Goal: Task Accomplishment & Management: Manage account settings

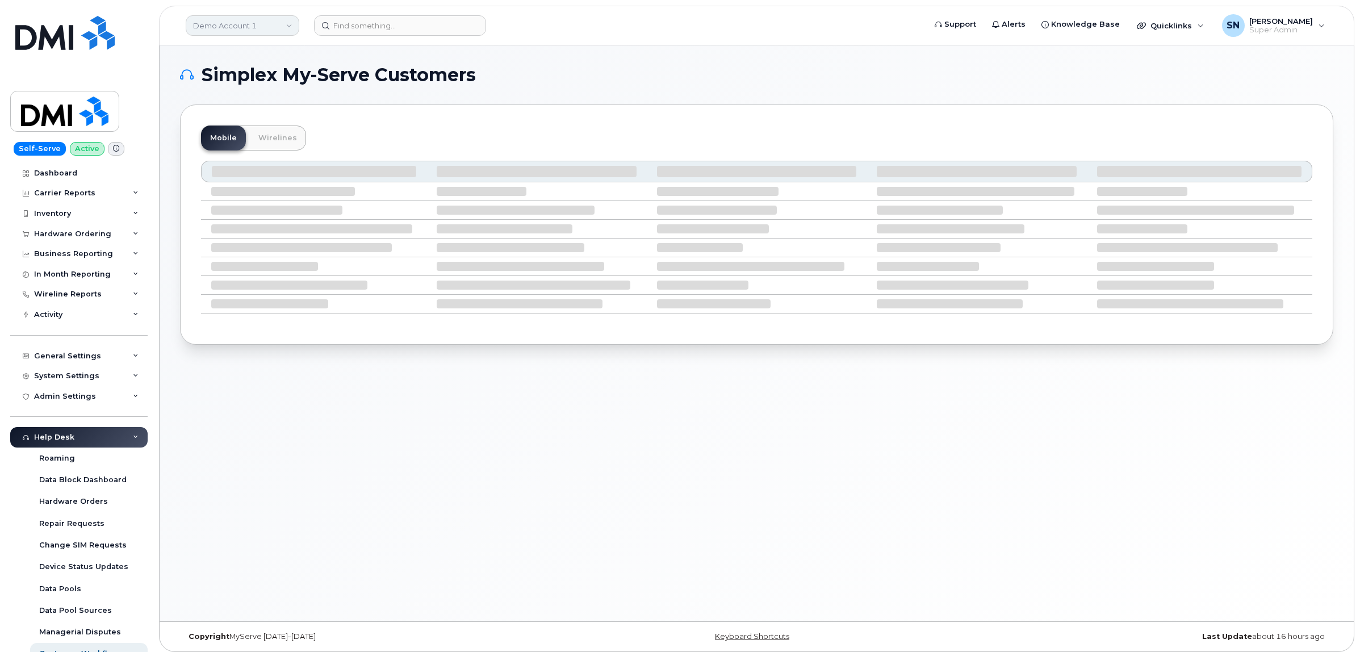
click at [271, 30] on link "Demo Account 1" at bounding box center [243, 25] width 114 height 20
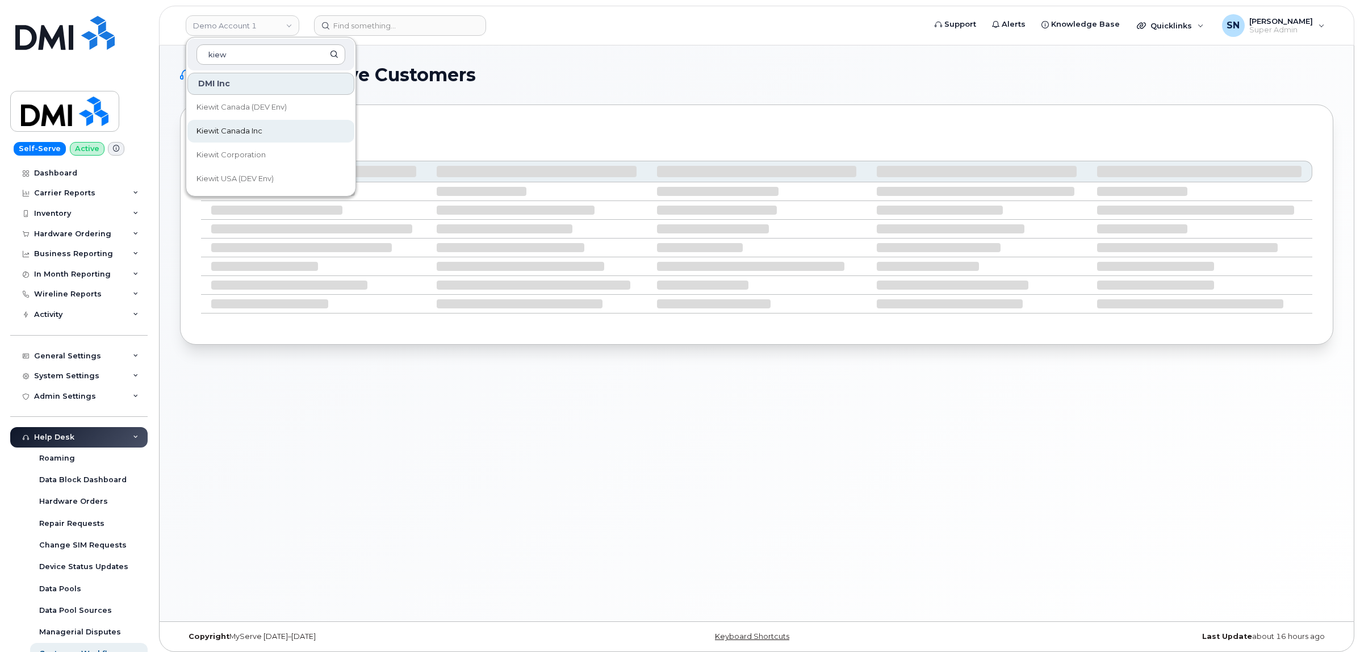
type input "kiew"
click at [244, 128] on span "Kiewit Canada Inc" at bounding box center [229, 130] width 66 height 11
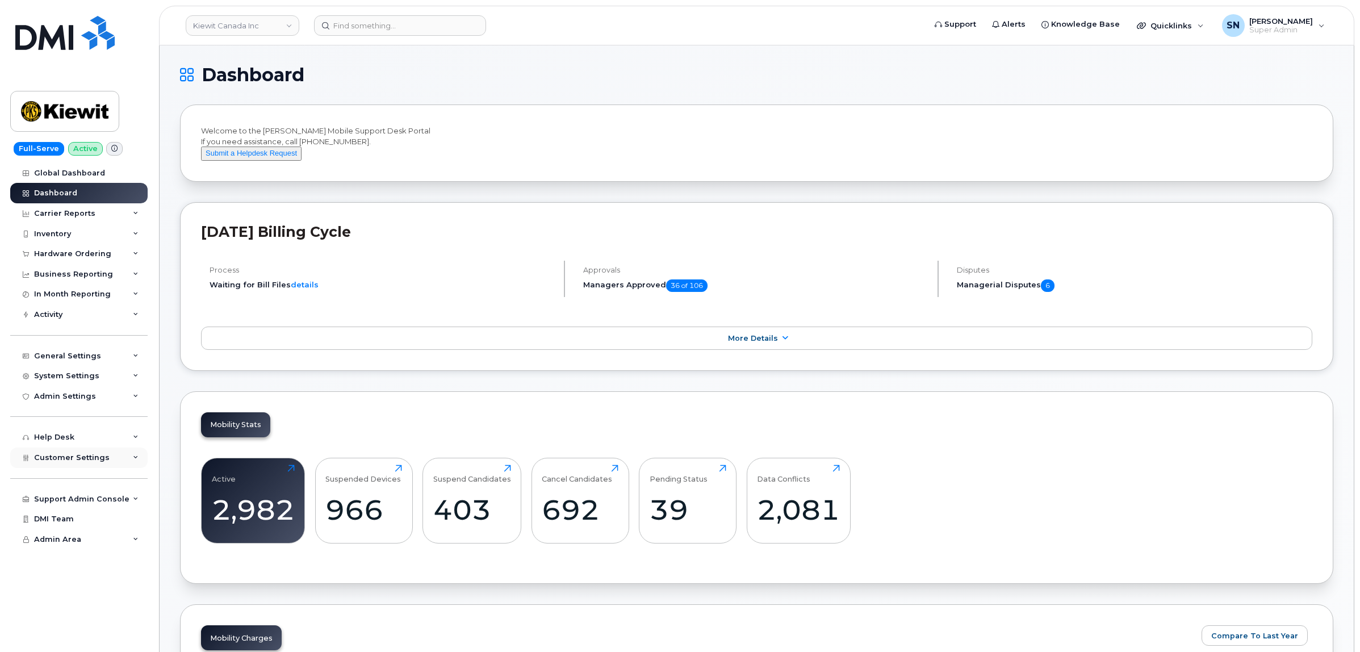
click at [60, 461] on span "Customer Settings" at bounding box center [72, 457] width 76 height 9
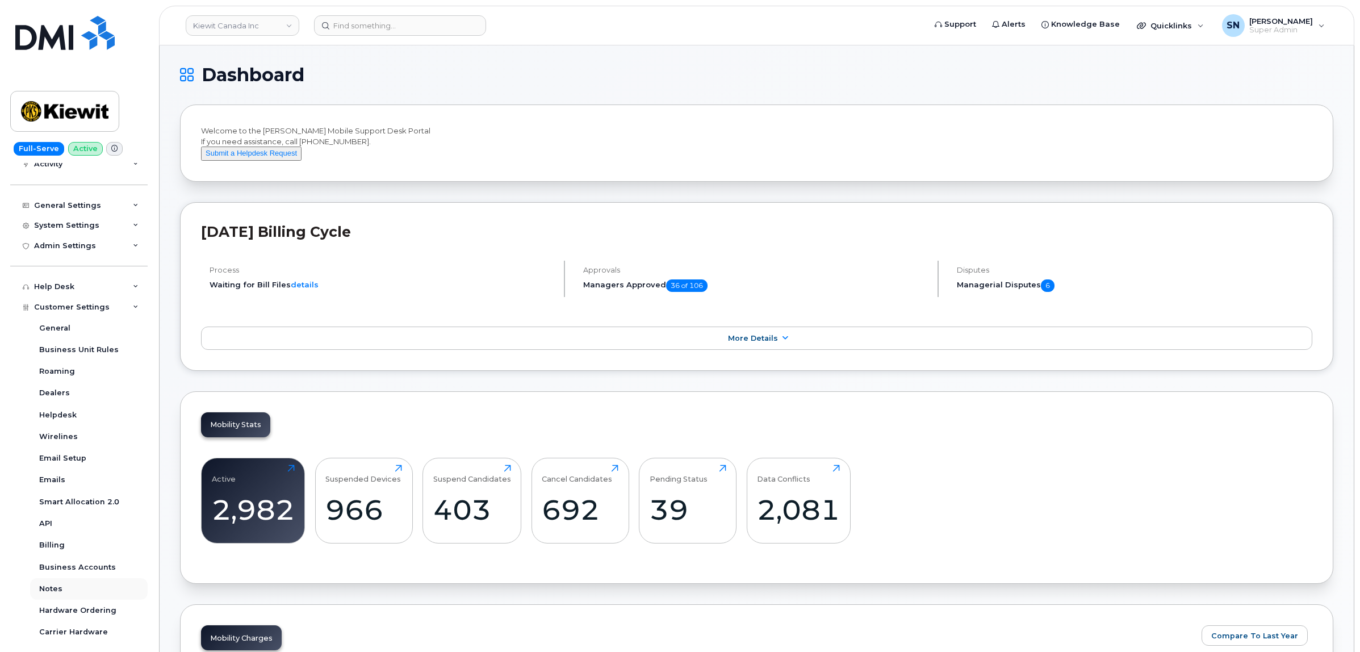
scroll to position [213, 0]
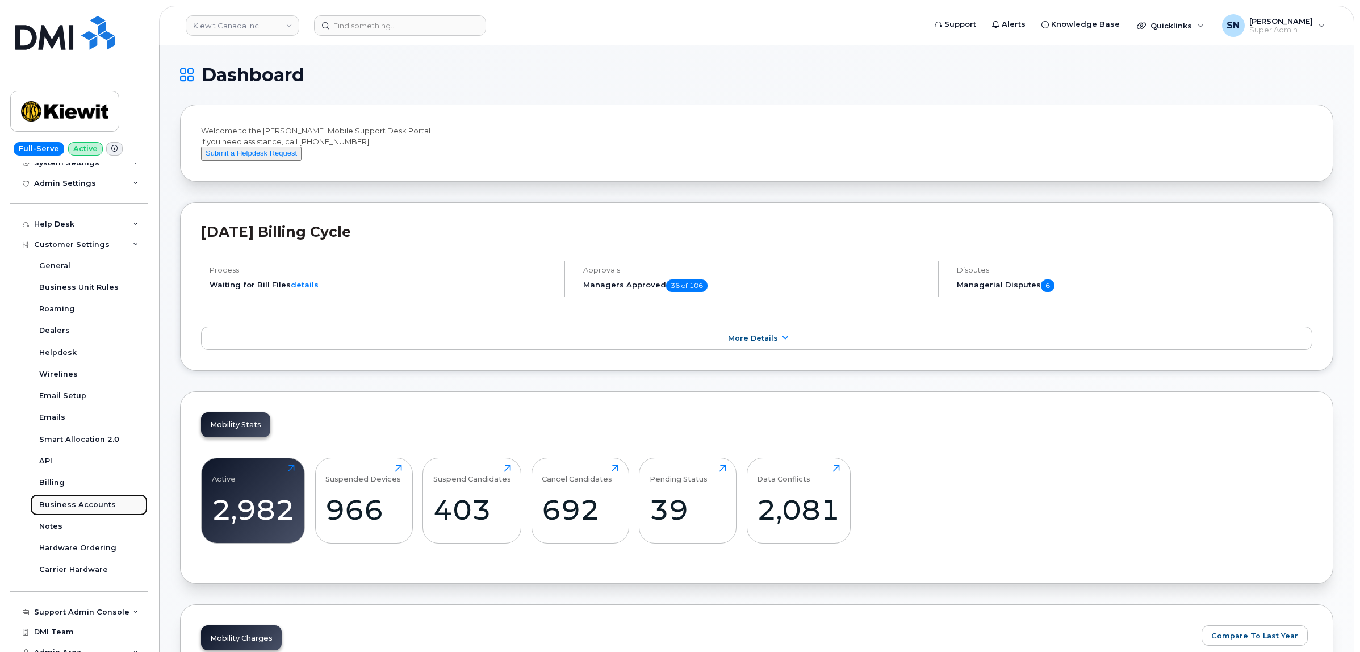
click at [89, 508] on div "Business Accounts" at bounding box center [77, 505] width 77 height 10
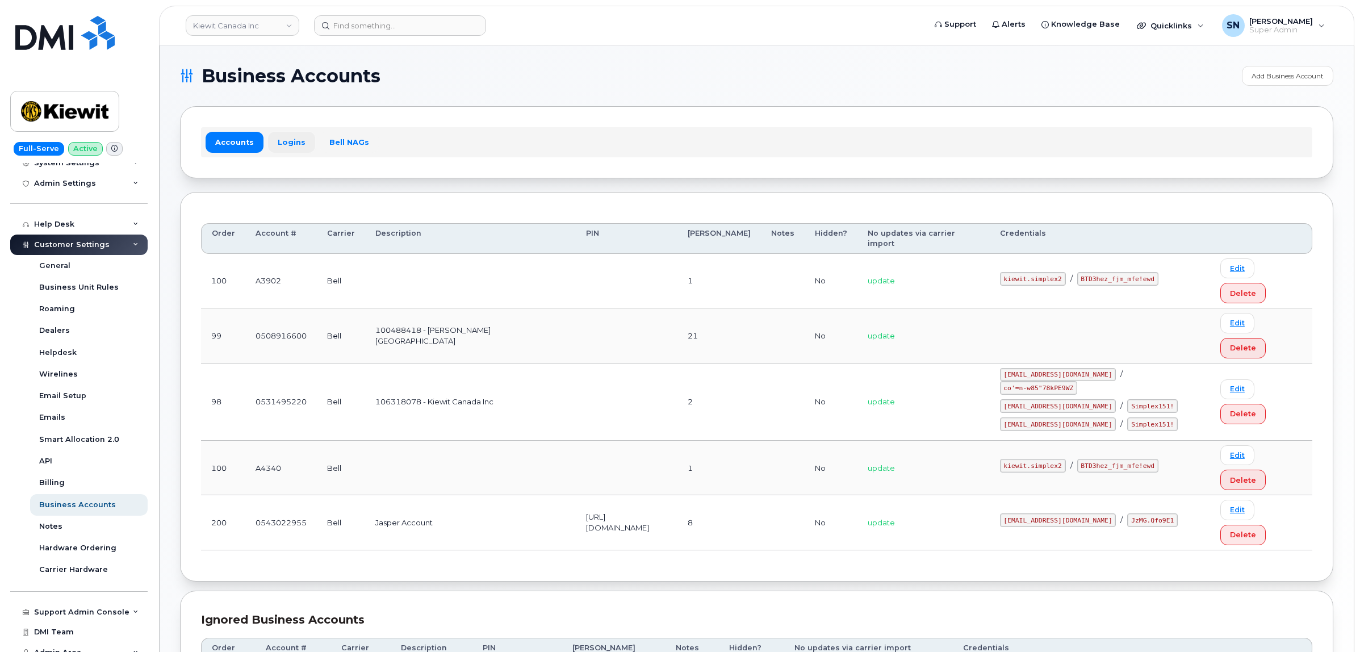
click at [270, 135] on link "Logins" at bounding box center [291, 142] width 47 height 20
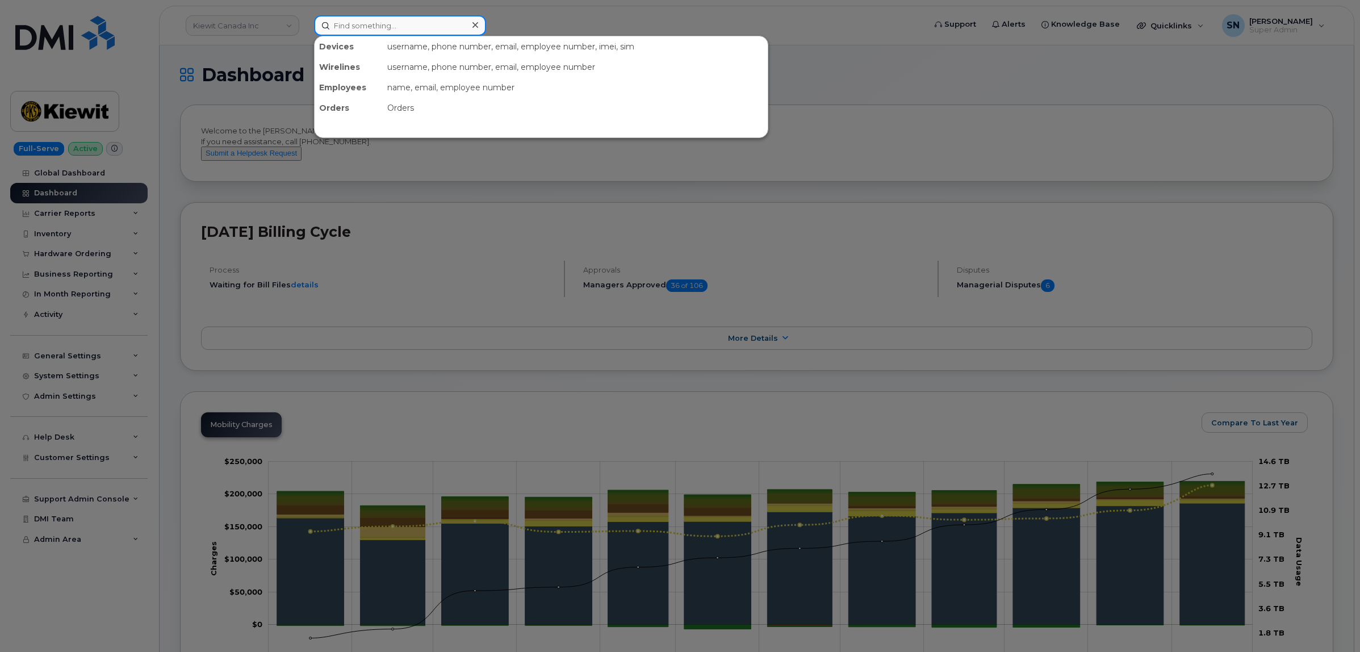
click at [367, 29] on input at bounding box center [400, 25] width 172 height 20
paste input "780.207.0216"
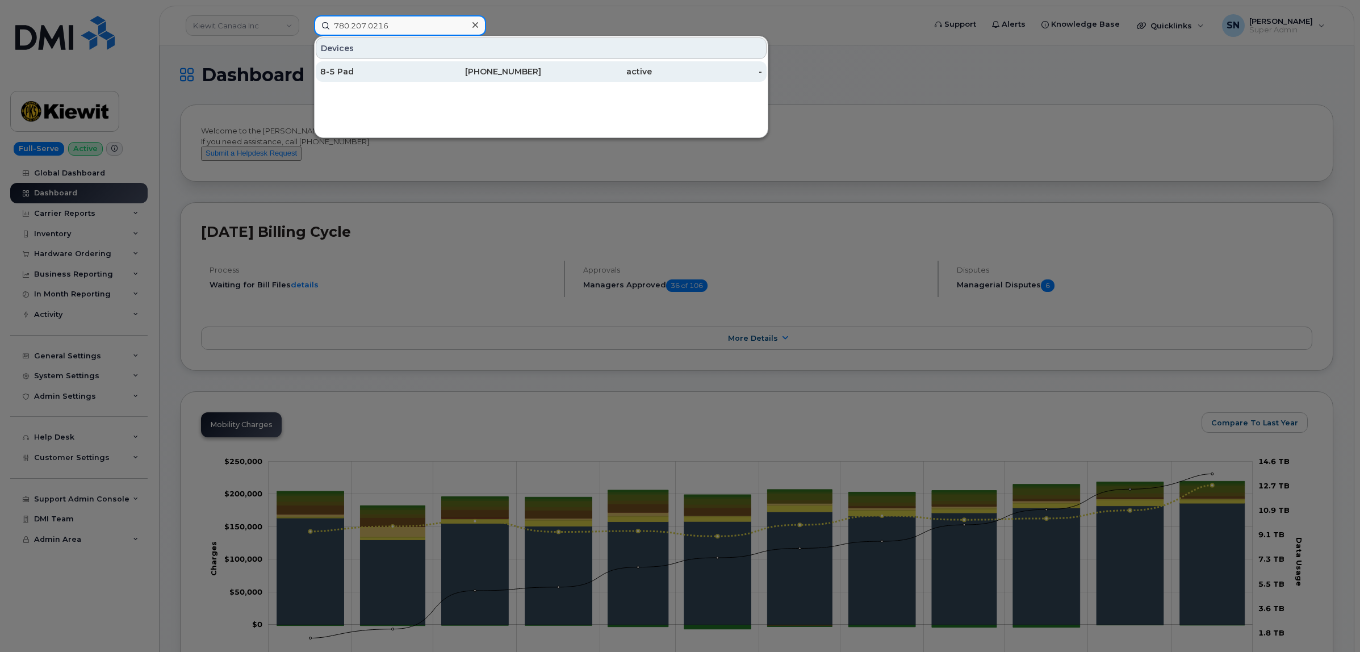
type input "780.207.0216"
click at [370, 72] on div "8-5 Pad" at bounding box center [375, 71] width 111 height 11
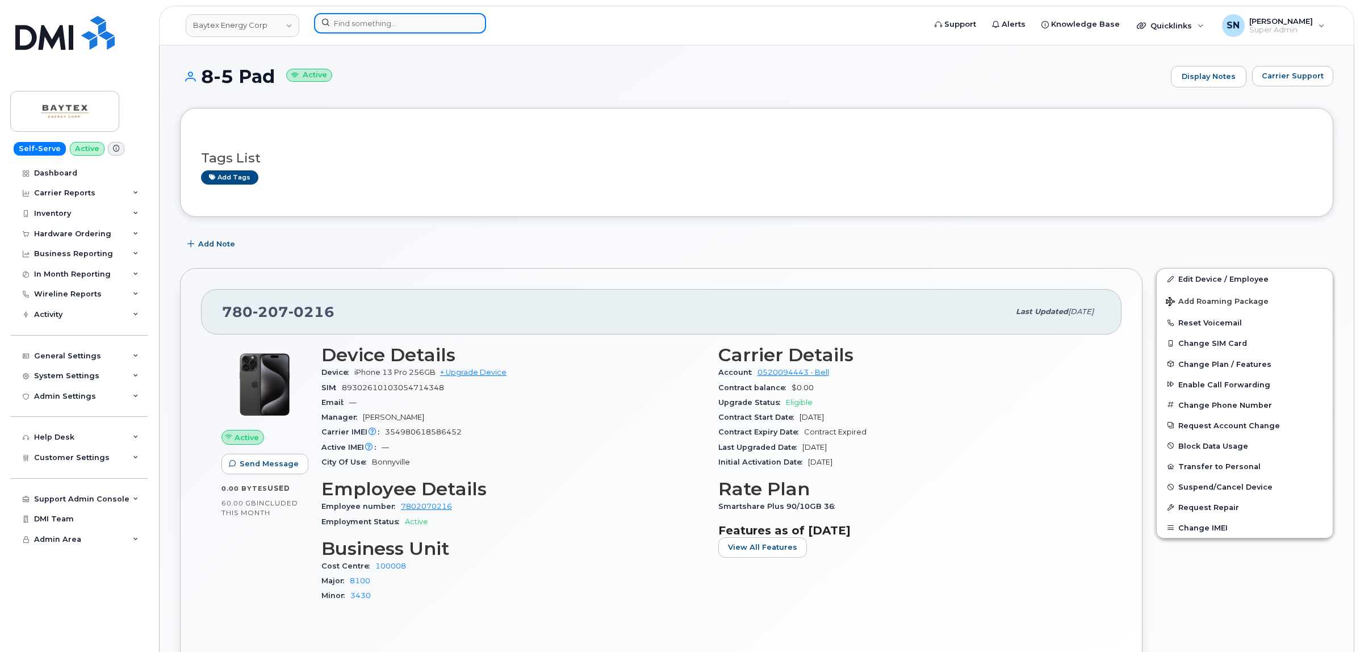
click at [375, 23] on input at bounding box center [400, 23] width 172 height 20
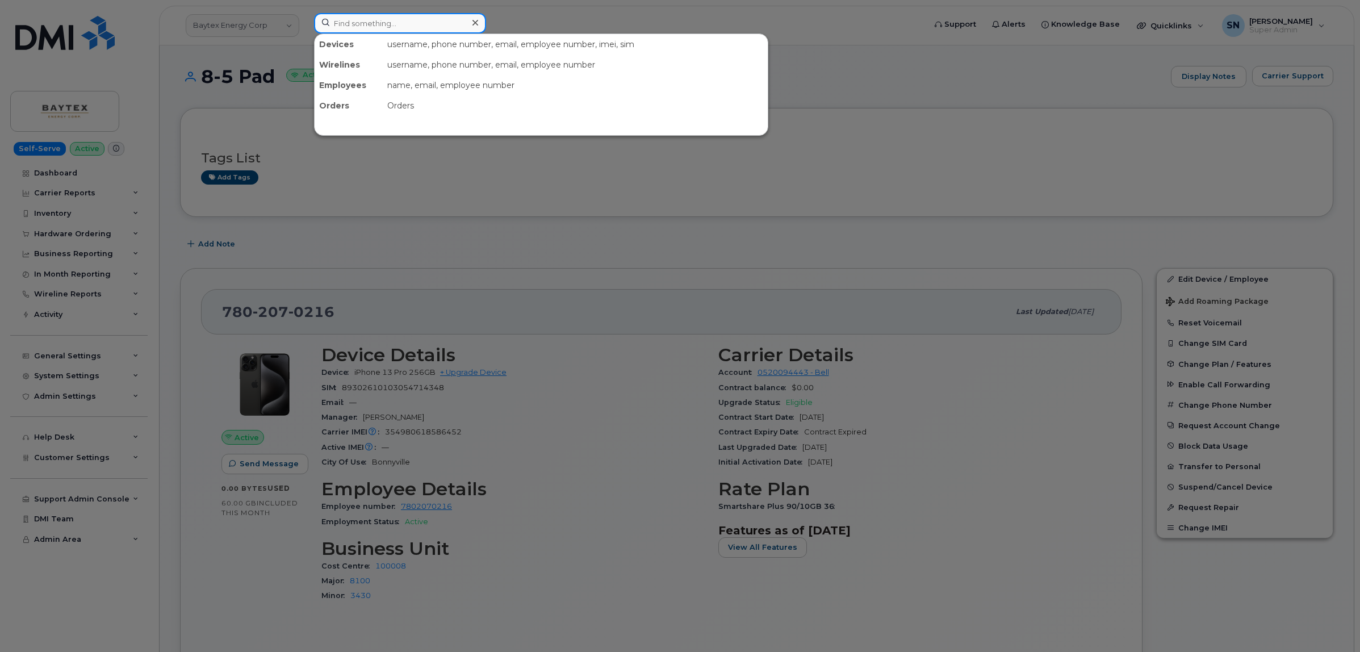
paste input "506 470-1890"
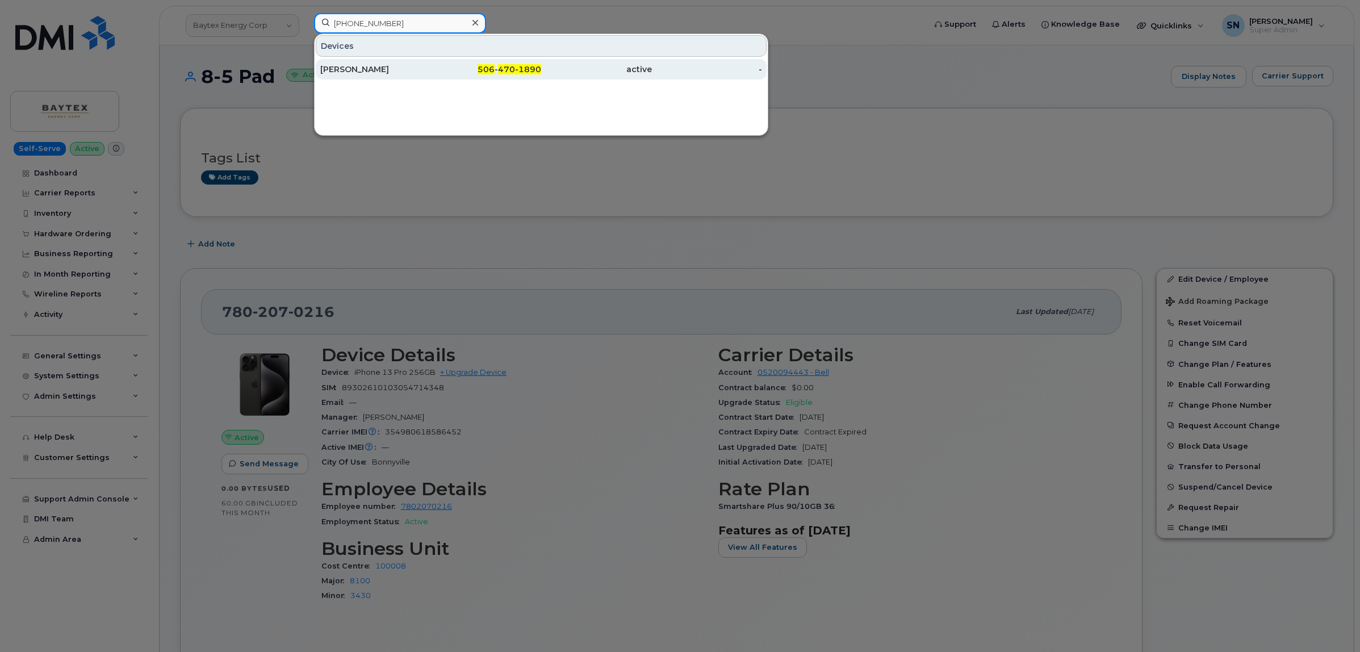
type input "506 470-1890"
click at [371, 72] on div "Barb Lapointe" at bounding box center [375, 69] width 111 height 11
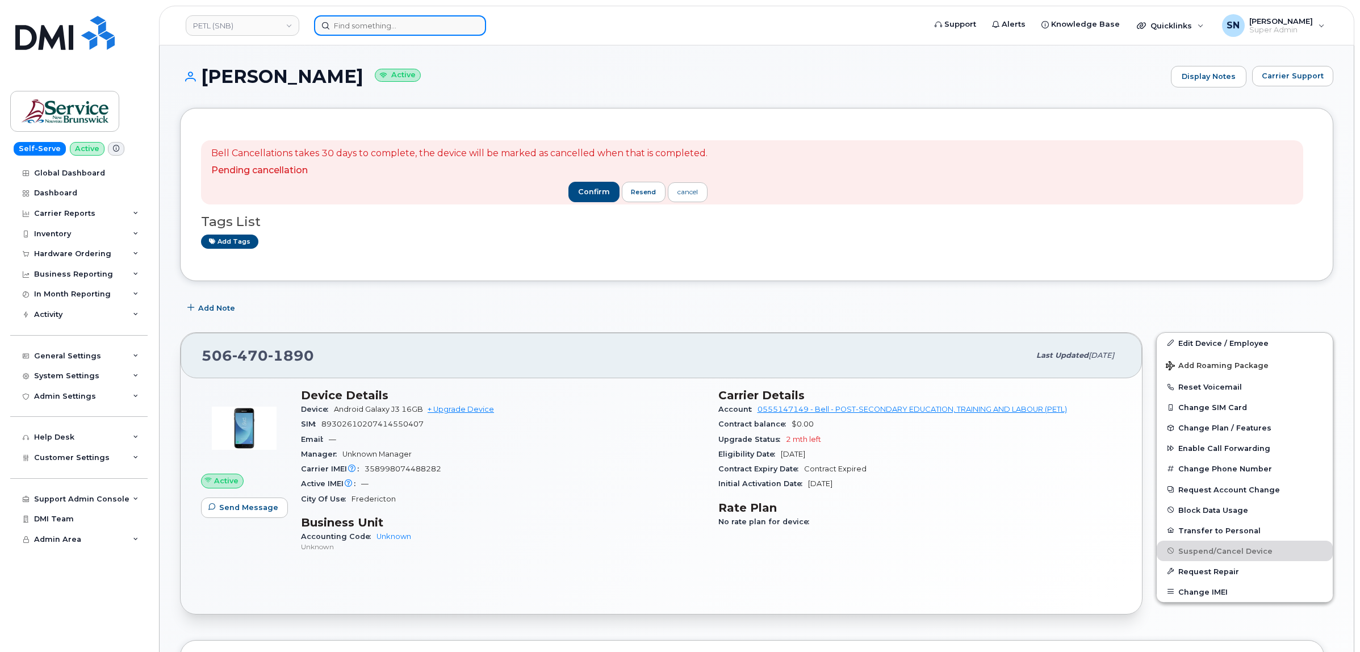
click at [449, 24] on input at bounding box center [400, 25] width 172 height 20
paste input "825.966.5314"
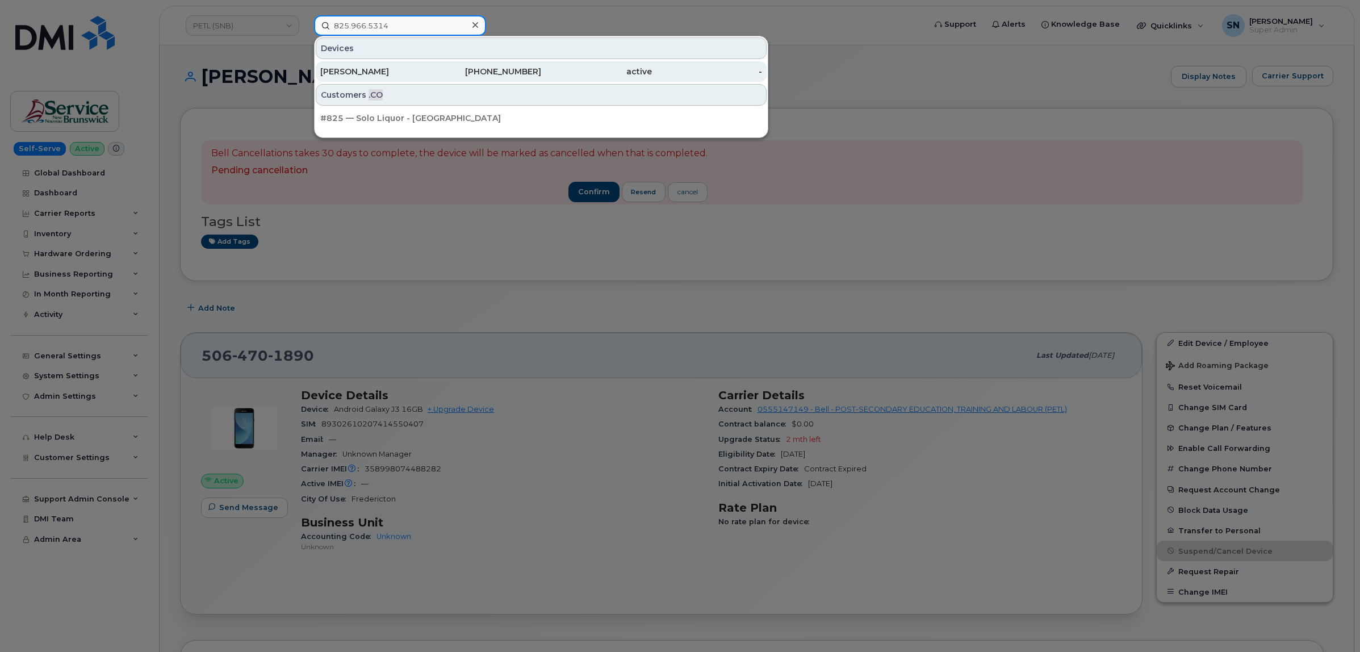
type input "825.966.5314"
click at [410, 76] on div "Stephan Davidge" at bounding box center [375, 71] width 111 height 11
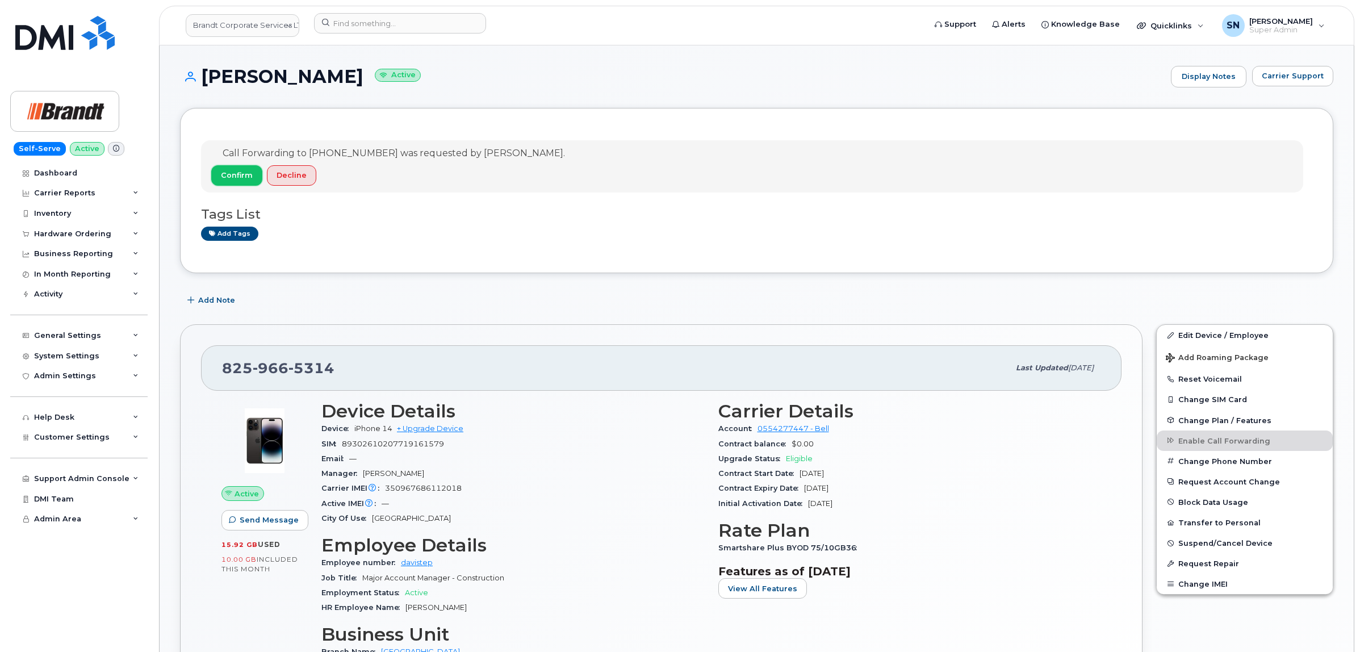
click at [242, 175] on span "Confirm" at bounding box center [237, 175] width 32 height 11
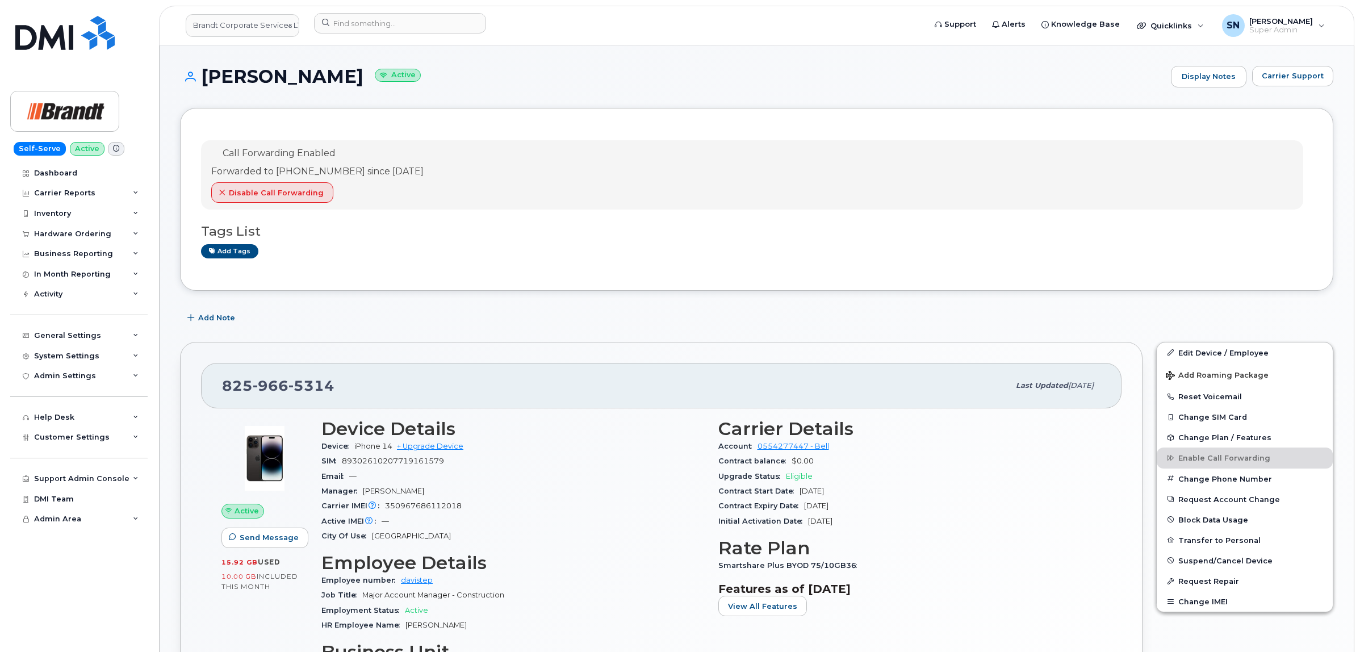
copy h1 "Stephan Davidge"
drag, startPoint x: 203, startPoint y: 72, endPoint x: 366, endPoint y: 85, distance: 164.0
click at [366, 85] on h1 "Stephan Davidge Active" at bounding box center [672, 76] width 985 height 20
drag, startPoint x: 220, startPoint y: 379, endPoint x: 336, endPoint y: 385, distance: 116.0
click at [336, 385] on div "825 966 5314 Last updated Oct 02, 2025" at bounding box center [661, 385] width 920 height 45
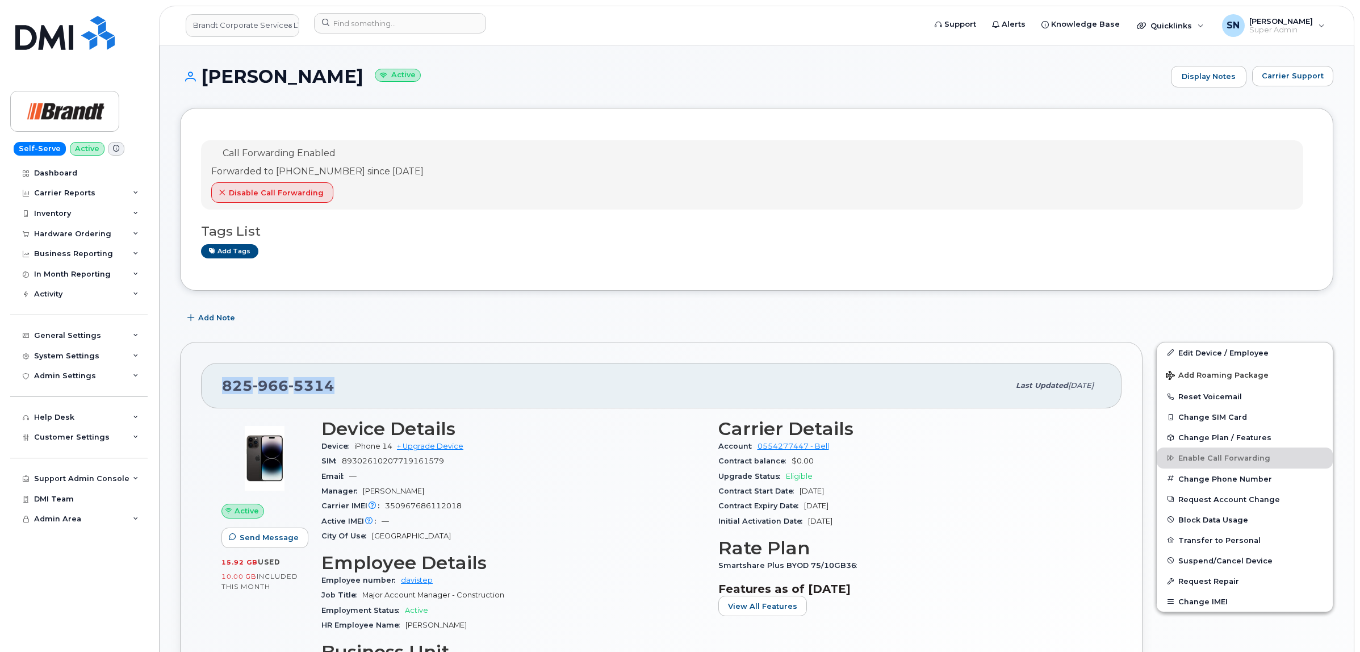
copy span "825 966 5314"
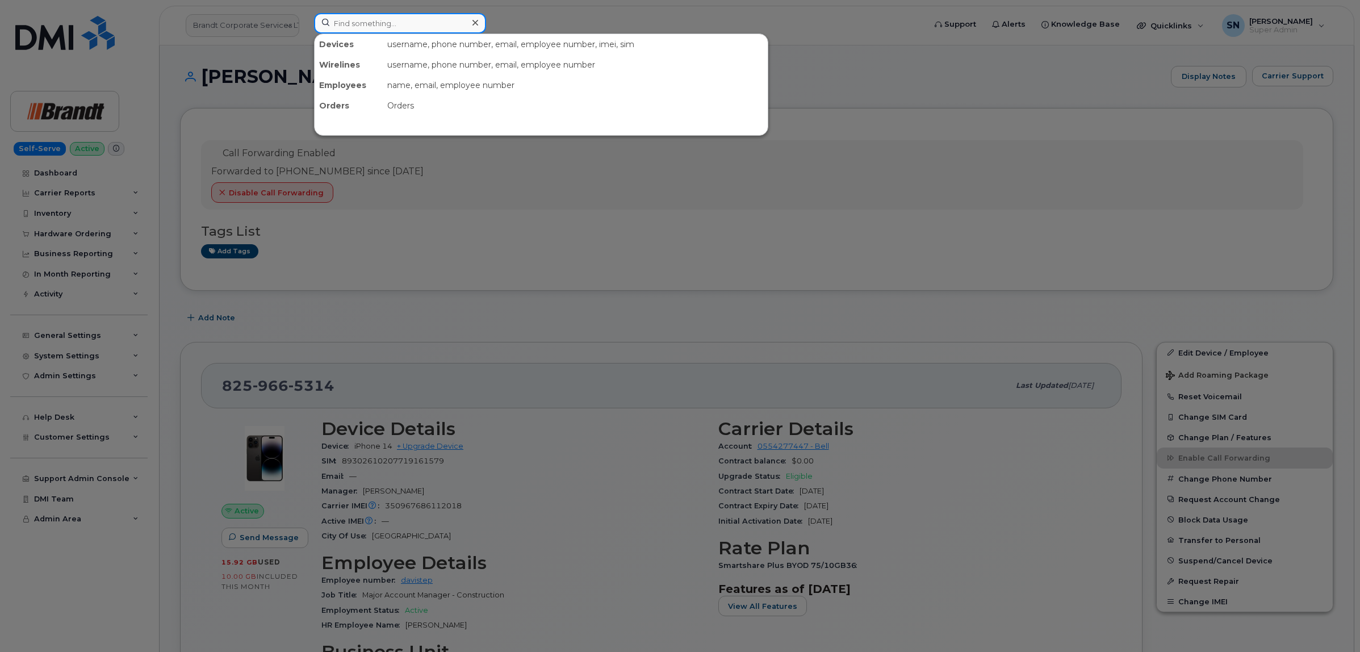
click at [418, 27] on input at bounding box center [400, 23] width 172 height 20
paste input "4039237871"
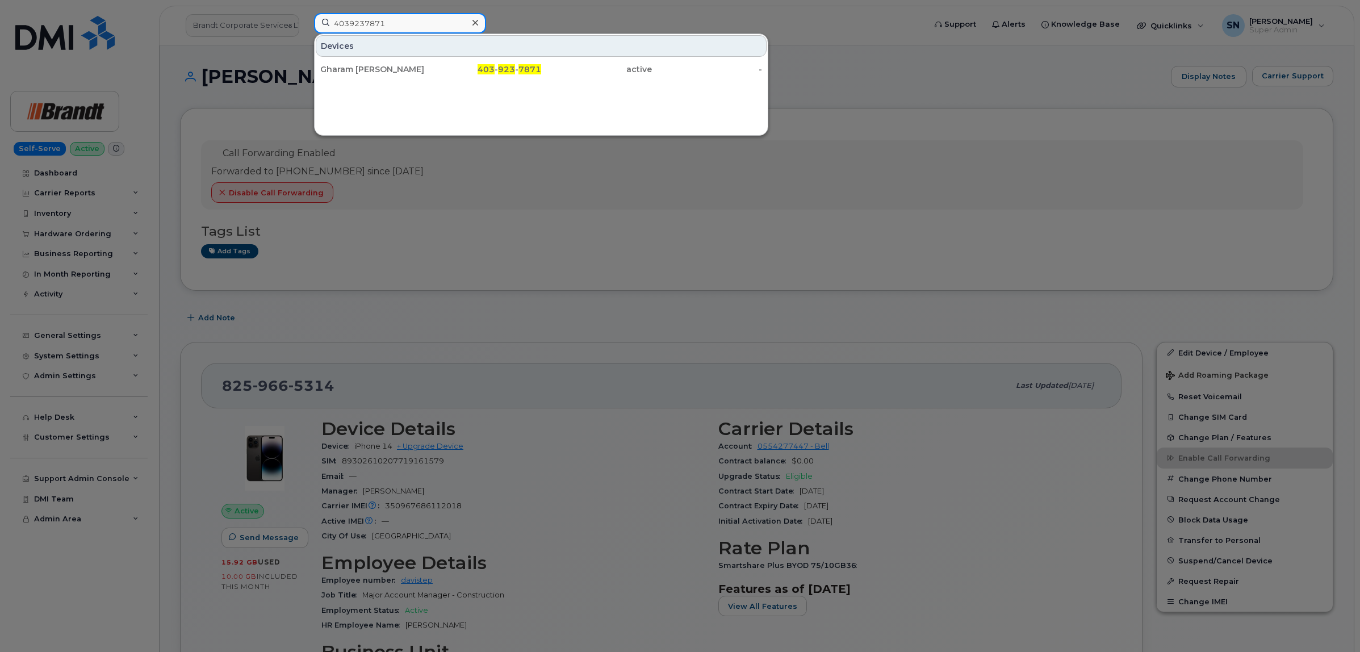
type input "4039237871"
click at [409, 64] on div "Gharam Sakran" at bounding box center [375, 69] width 111 height 20
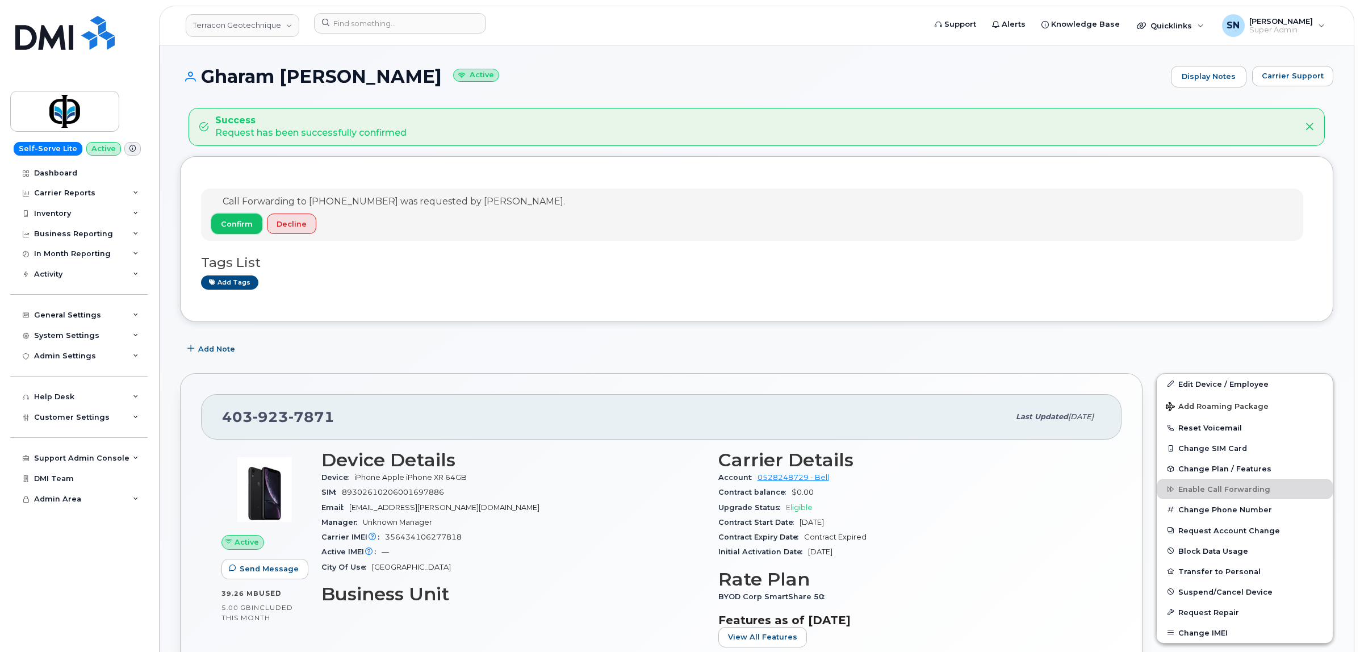
click at [239, 225] on span "Confirm" at bounding box center [237, 224] width 32 height 11
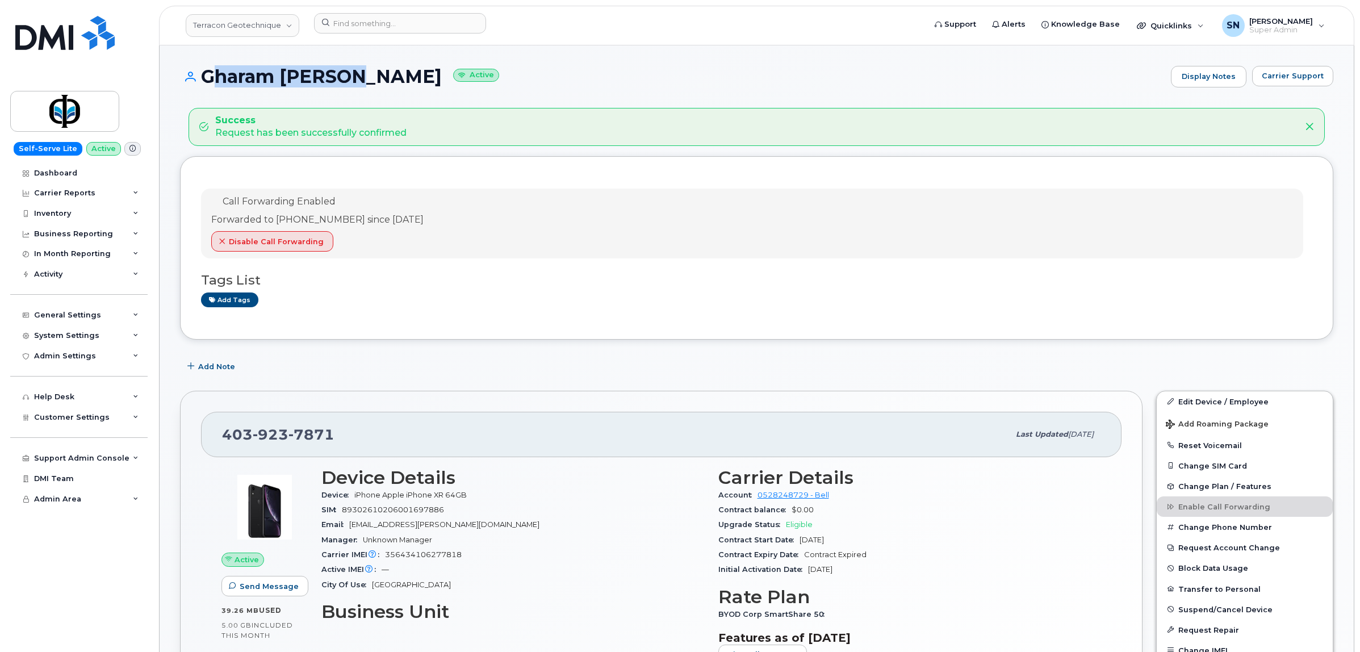
drag, startPoint x: 203, startPoint y: 75, endPoint x: 353, endPoint y: 86, distance: 150.3
click at [353, 86] on h1 "Gharam Sakran Active" at bounding box center [672, 76] width 985 height 20
copy h1 "Gharam Sakran"
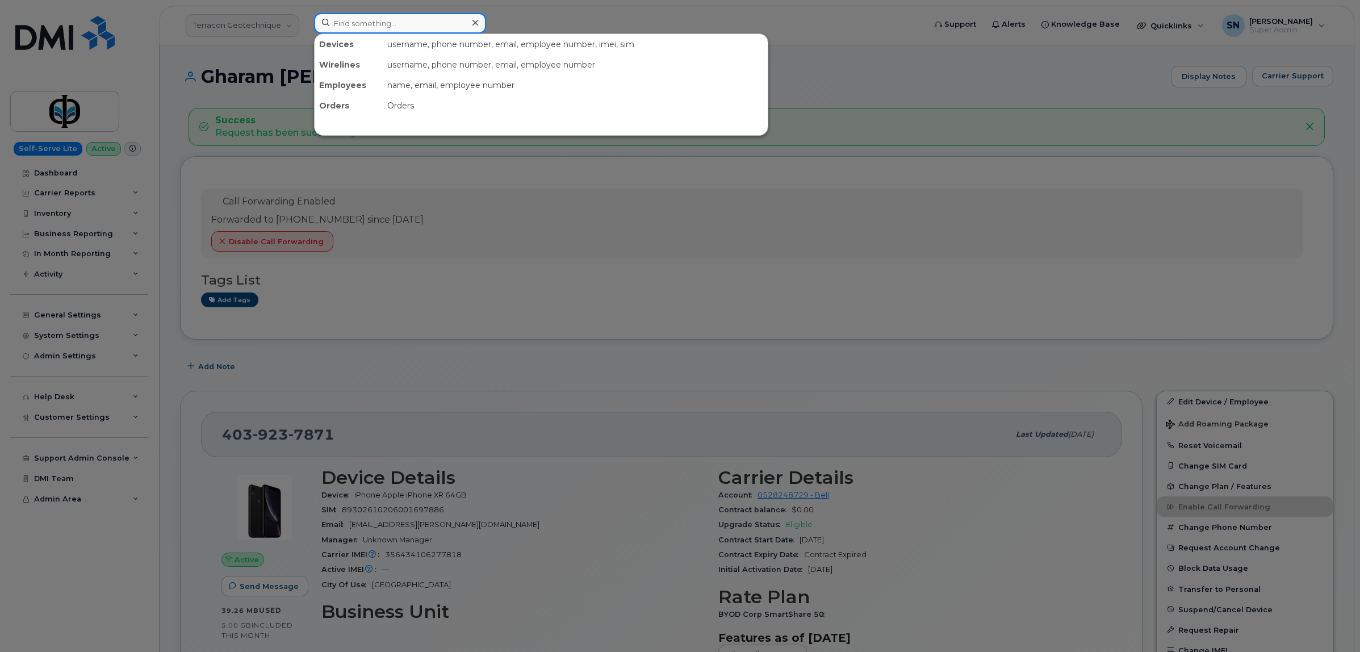
click at [449, 29] on input at bounding box center [400, 23] width 172 height 20
paste input "519.465.0140"
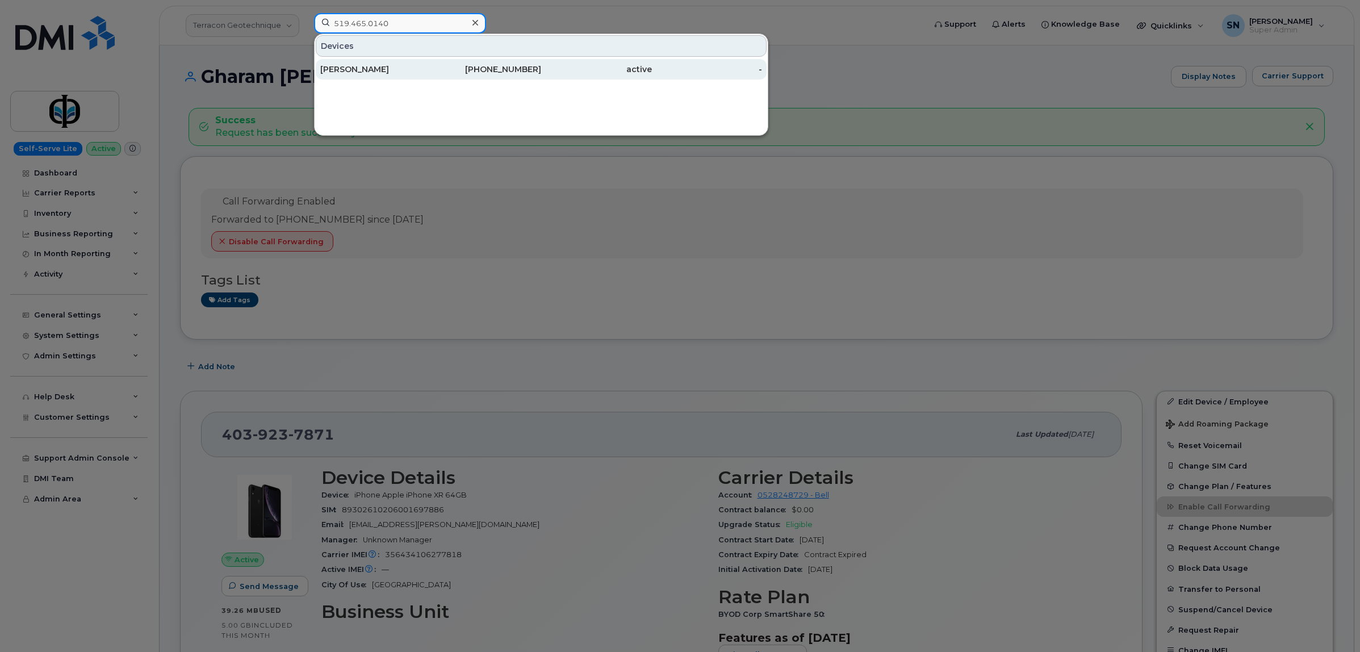
type input "519.465.0140"
click at [500, 73] on div "519-465-0140" at bounding box center [486, 69] width 111 height 11
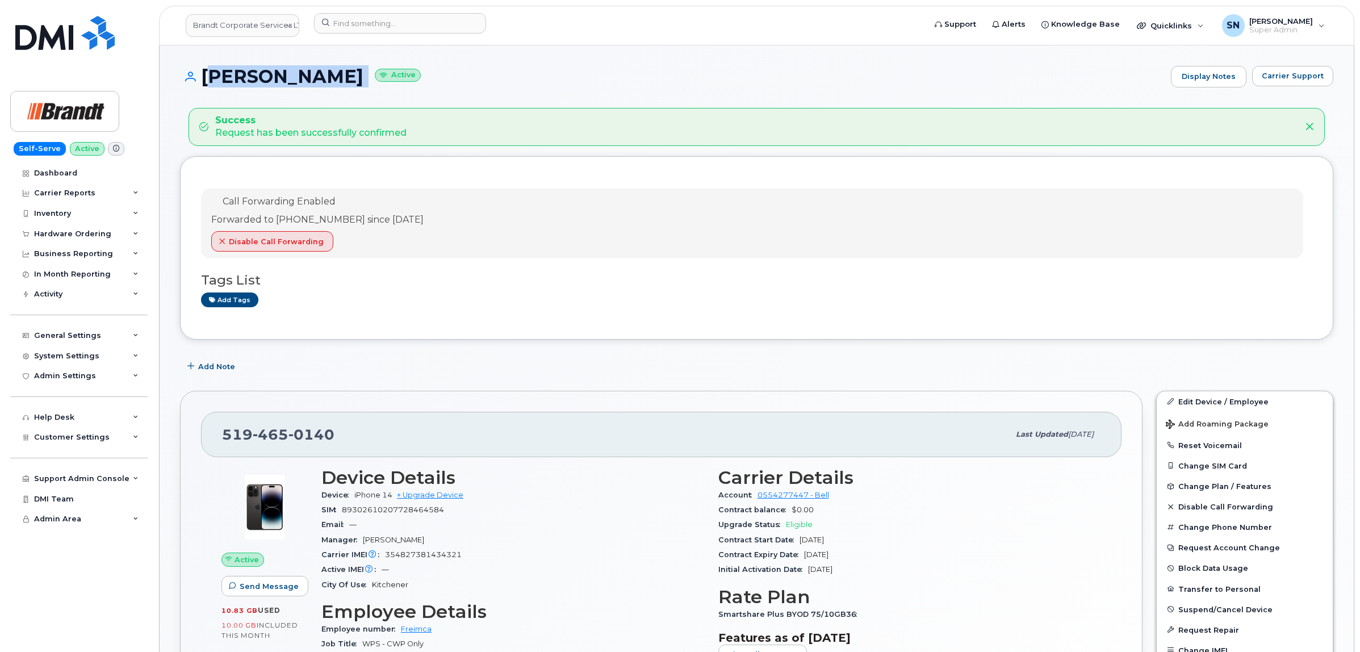
drag, startPoint x: 203, startPoint y: 66, endPoint x: 376, endPoint y: 64, distance: 173.2
click at [359, 74] on h1 "[PERSON_NAME] Active" at bounding box center [672, 76] width 985 height 20
copy h1 "[PERSON_NAME]"
click at [234, 23] on link "Brandt Corporate Services LTD" at bounding box center [243, 25] width 114 height 23
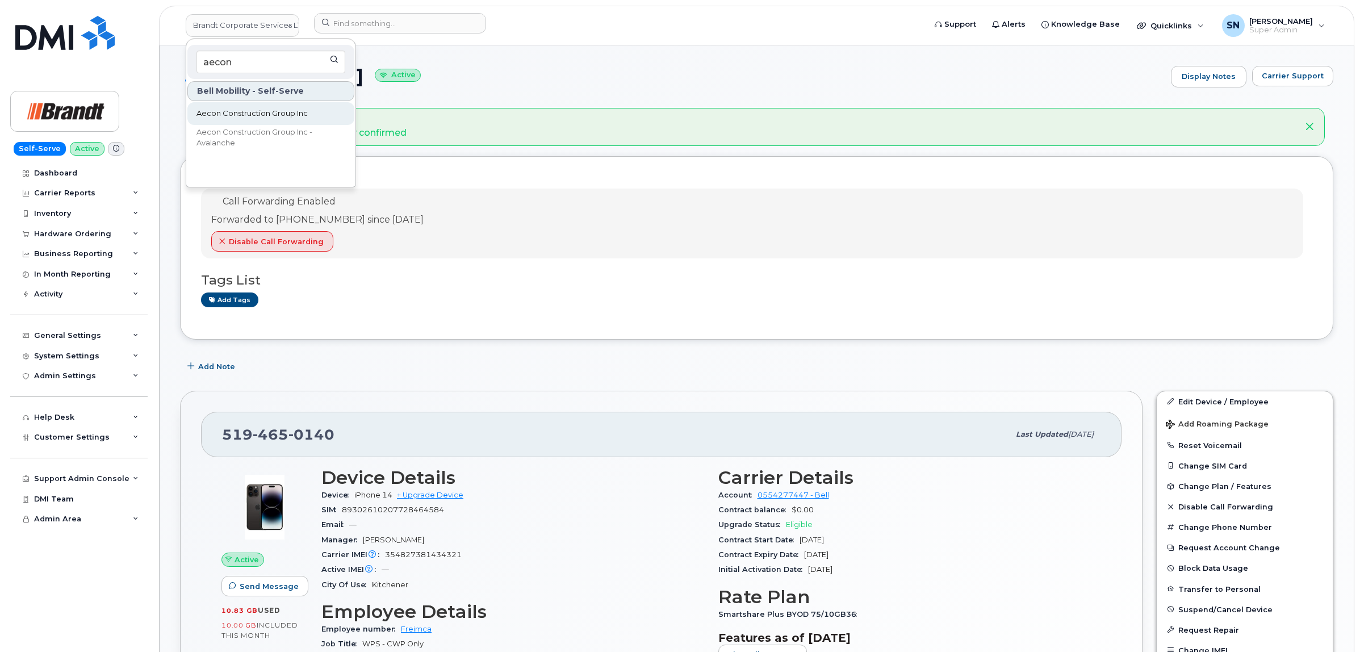
type input "aecon"
click at [292, 108] on span "Aecon Construction Group Inc" at bounding box center [251, 113] width 111 height 11
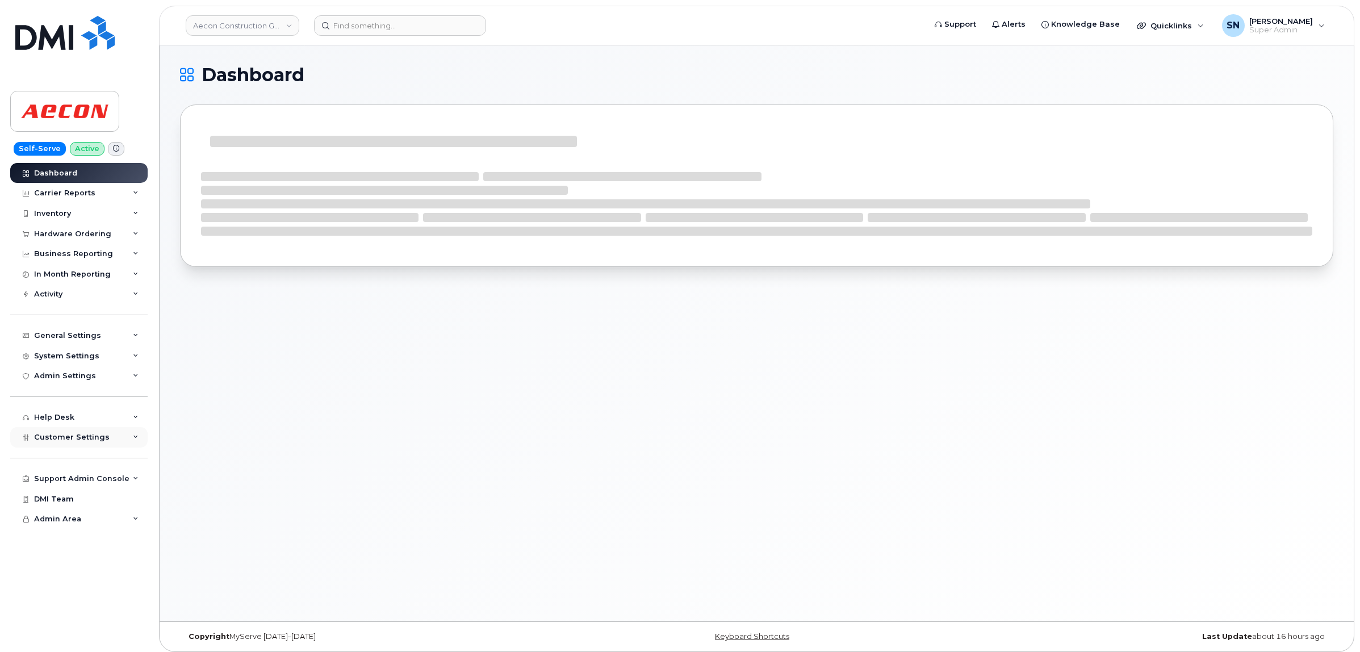
click at [72, 441] on span "Customer Settings" at bounding box center [72, 437] width 76 height 9
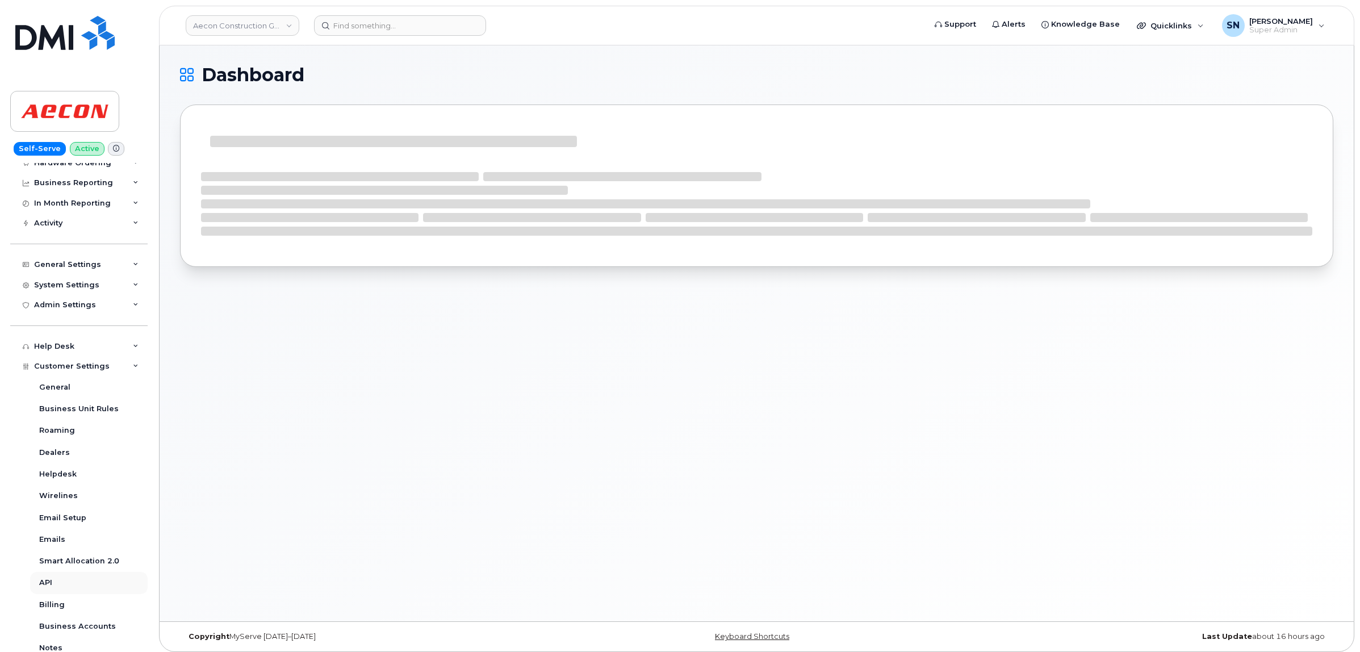
scroll to position [142, 0]
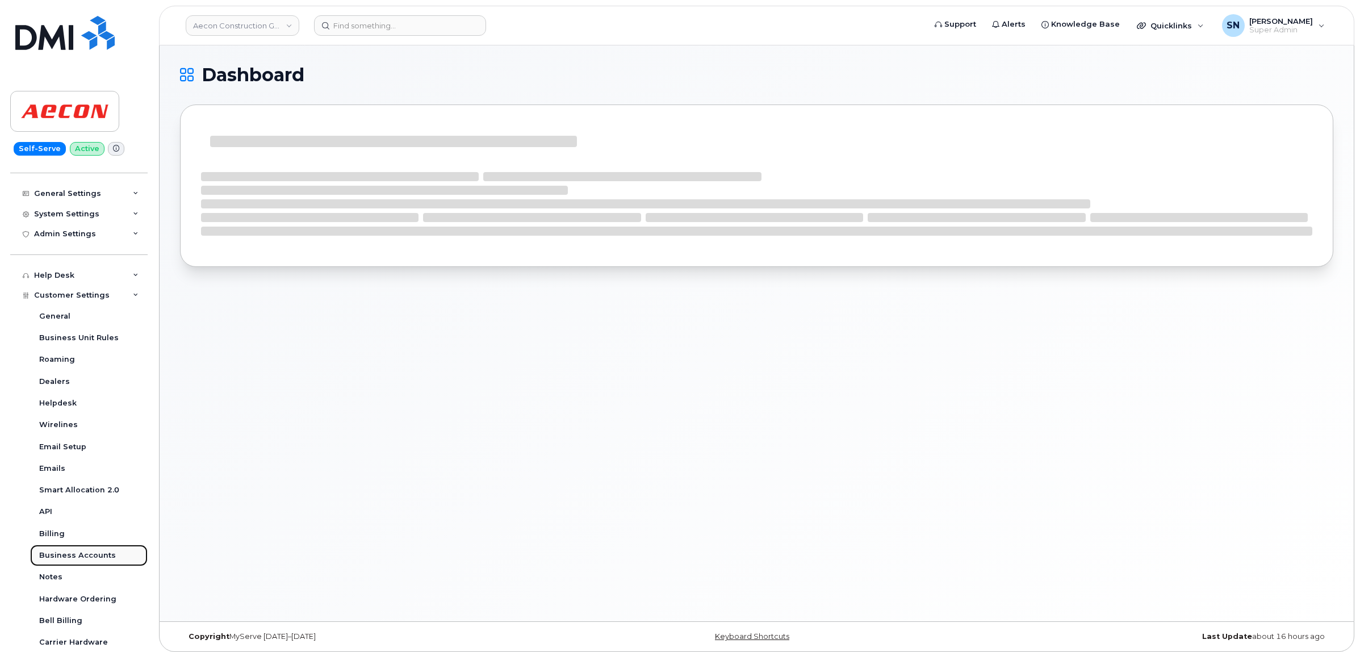
click at [86, 560] on div "Business Accounts" at bounding box center [77, 555] width 77 height 10
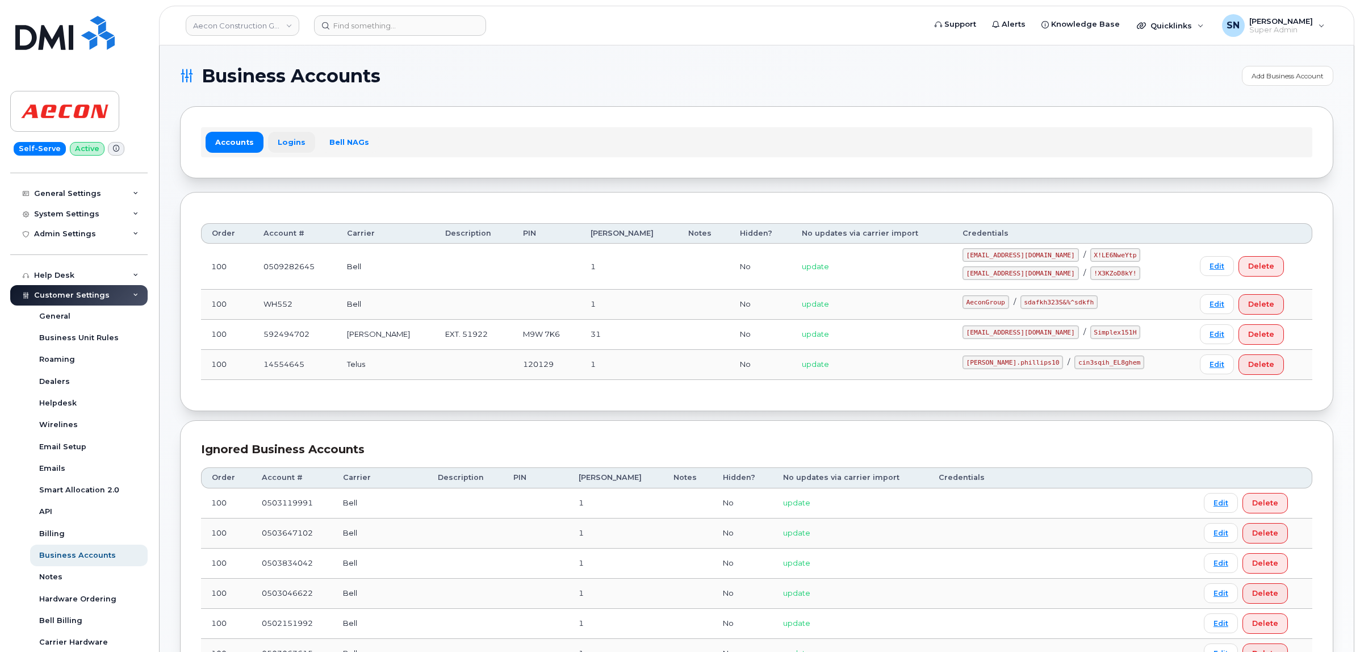
click at [284, 145] on link "Logins" at bounding box center [291, 142] width 47 height 20
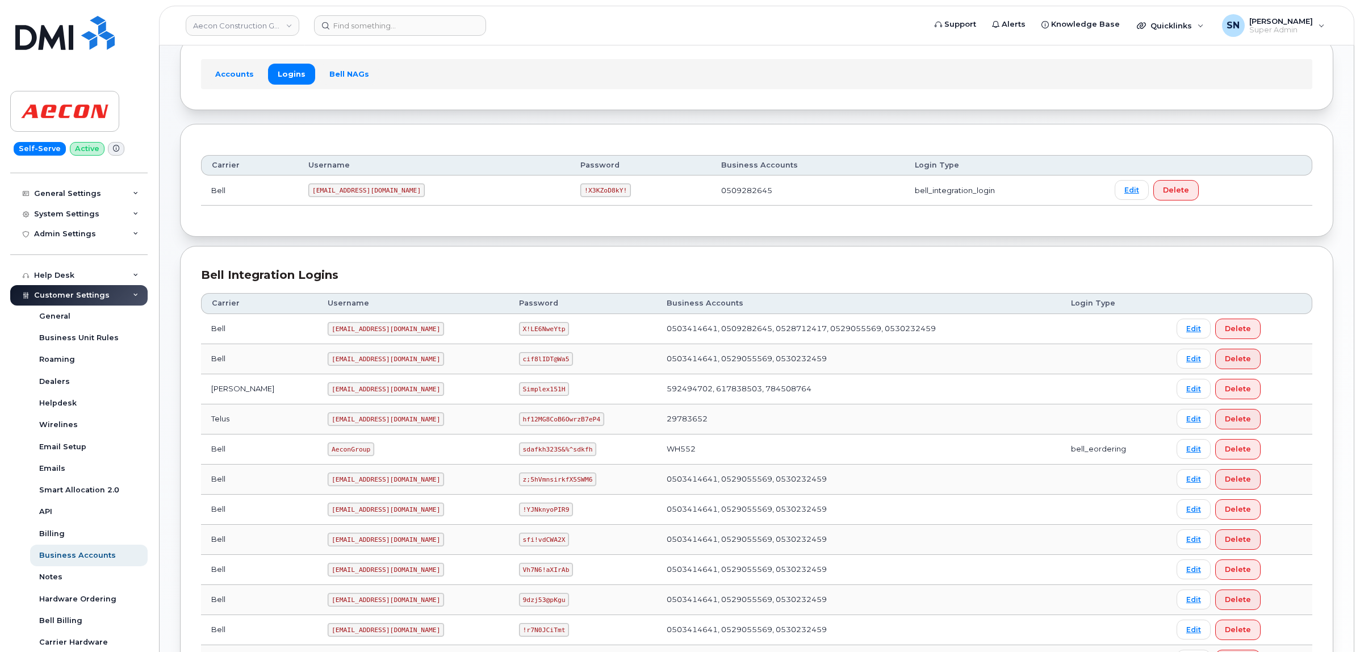
scroll to position [142, 0]
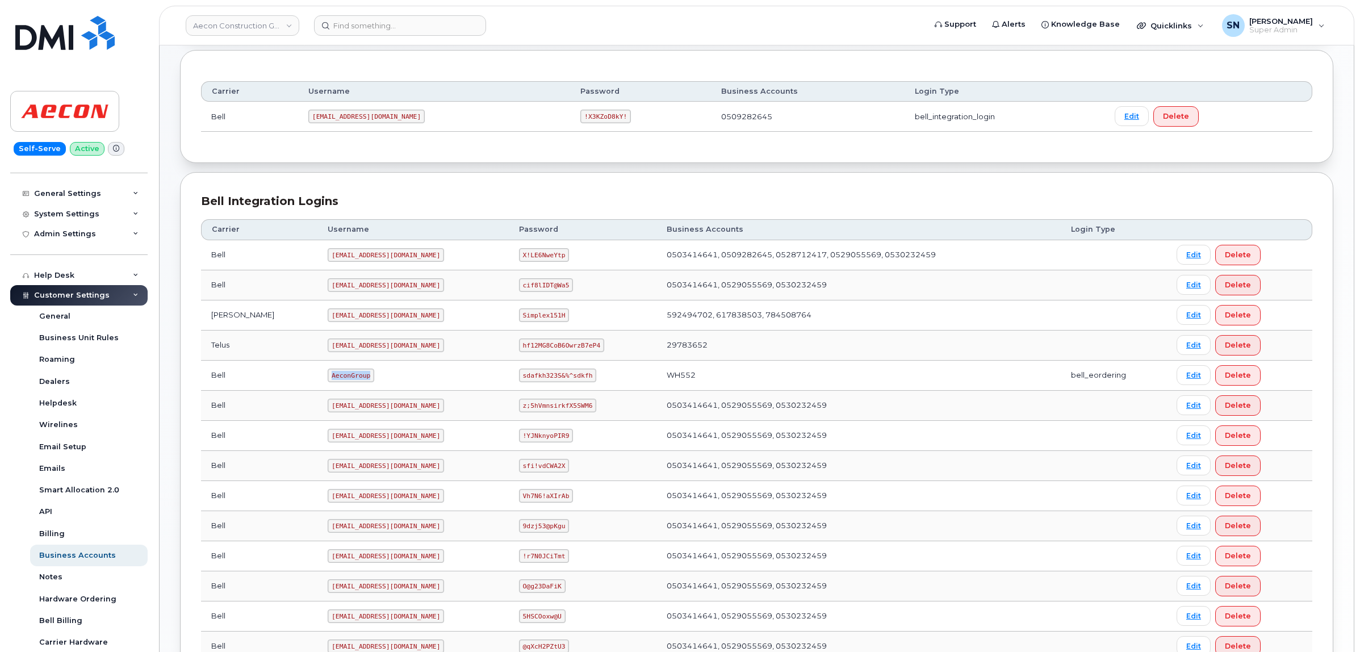
drag, startPoint x: 282, startPoint y: 378, endPoint x: 324, endPoint y: 384, distance: 42.5
click at [324, 384] on td "AeconGroup" at bounding box center [412, 376] width 191 height 30
copy code "AeconGroup"
drag, startPoint x: 500, startPoint y: 379, endPoint x: 588, endPoint y: 378, distance: 87.4
click at [588, 378] on td "sdafkh323S&%^sdkfh" at bounding box center [583, 376] width 148 height 30
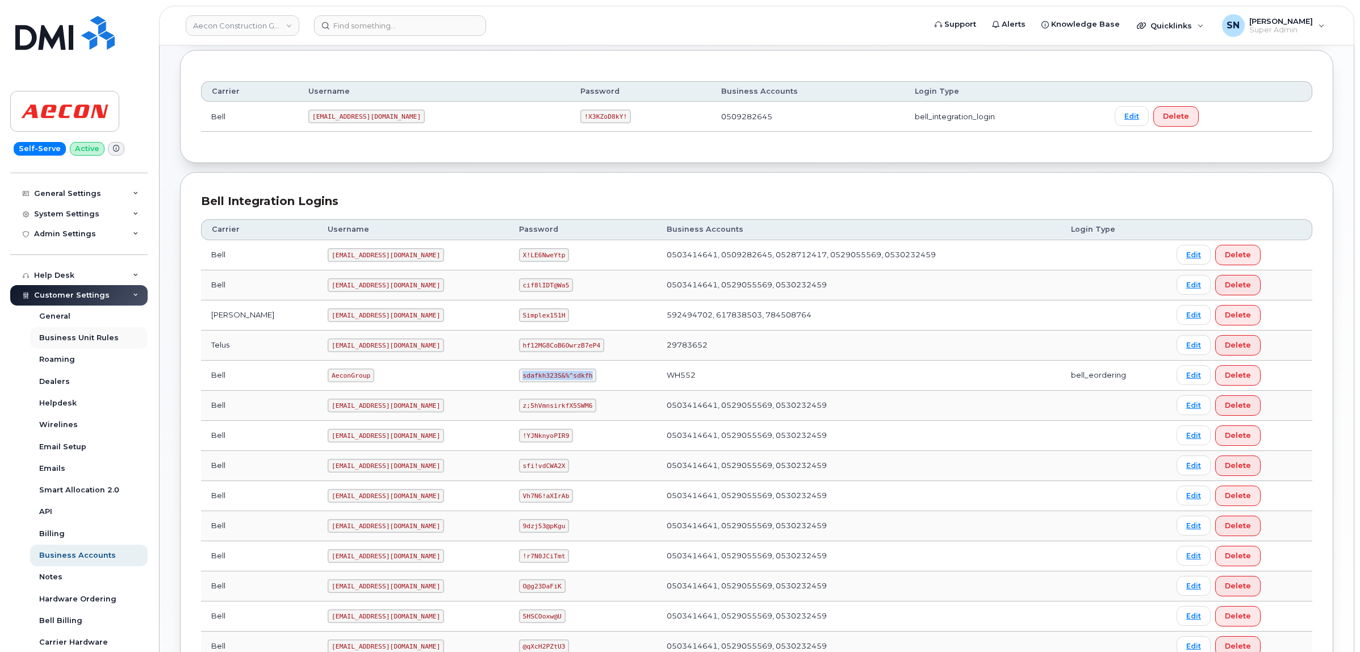
copy code "sdafkh323S&%^sdkfh"
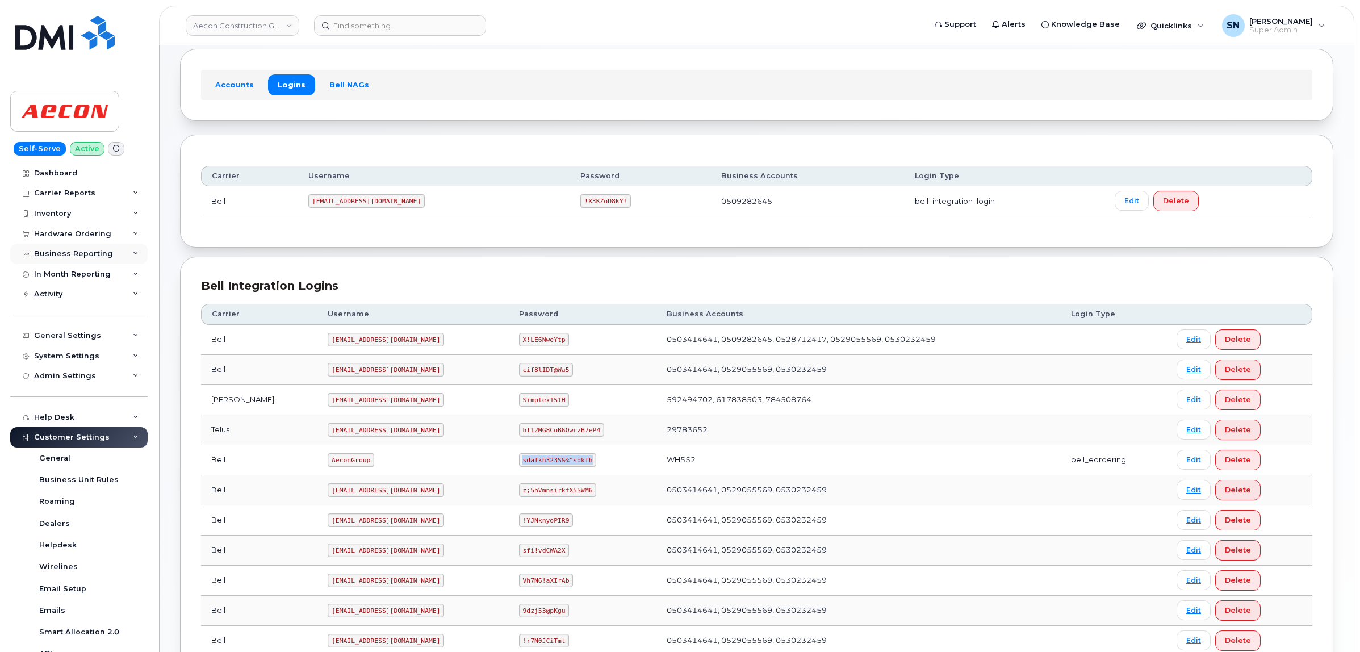
scroll to position [0, 0]
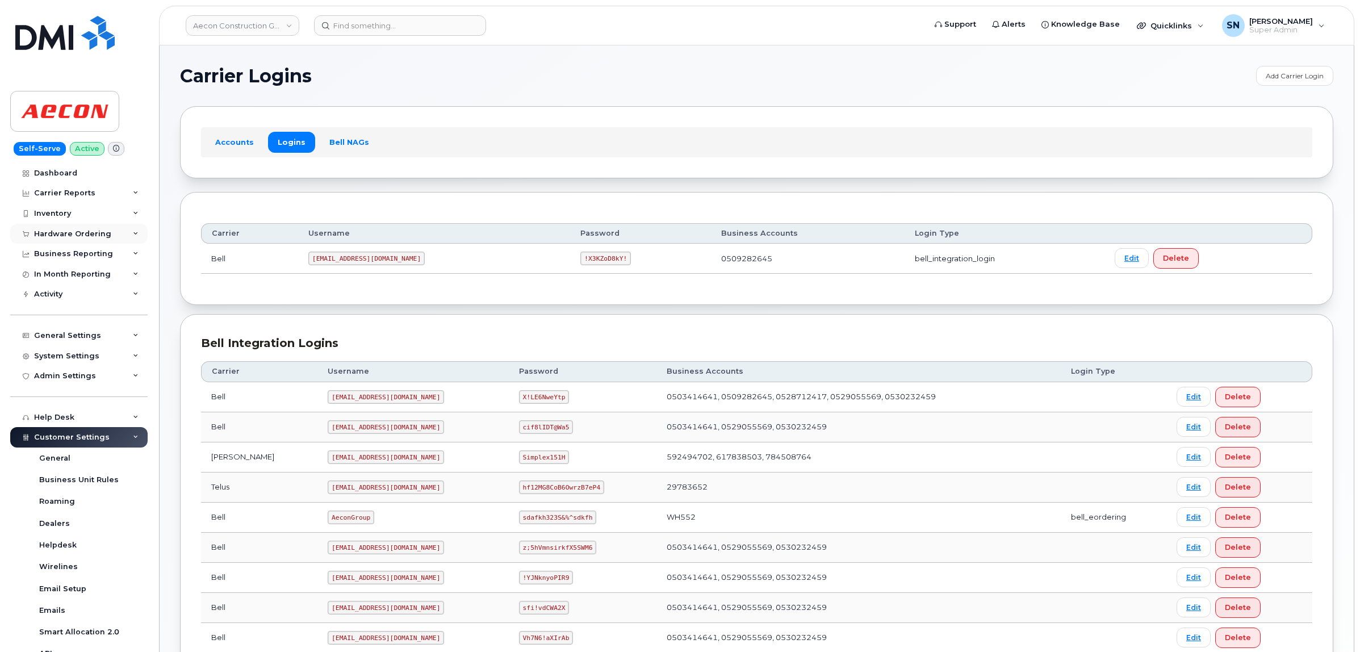
click at [69, 234] on div "Hardware Ordering" at bounding box center [72, 233] width 77 height 9
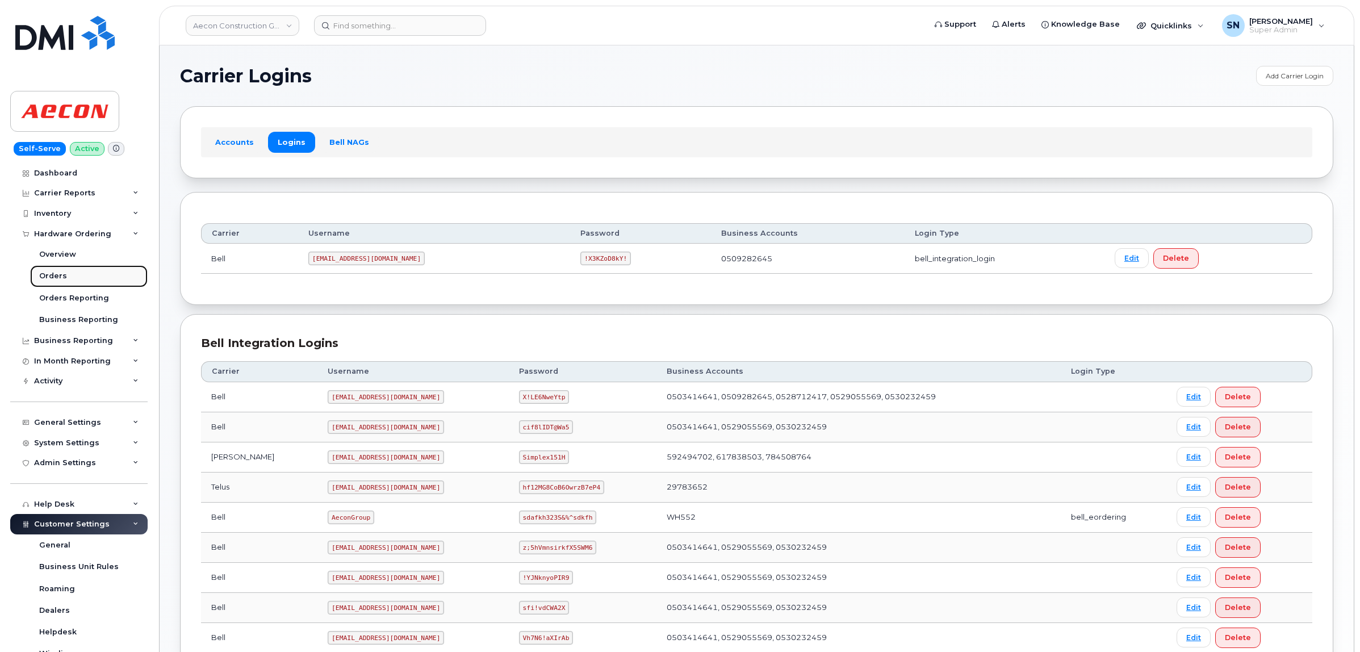
click at [63, 273] on div "Orders" at bounding box center [53, 276] width 28 height 10
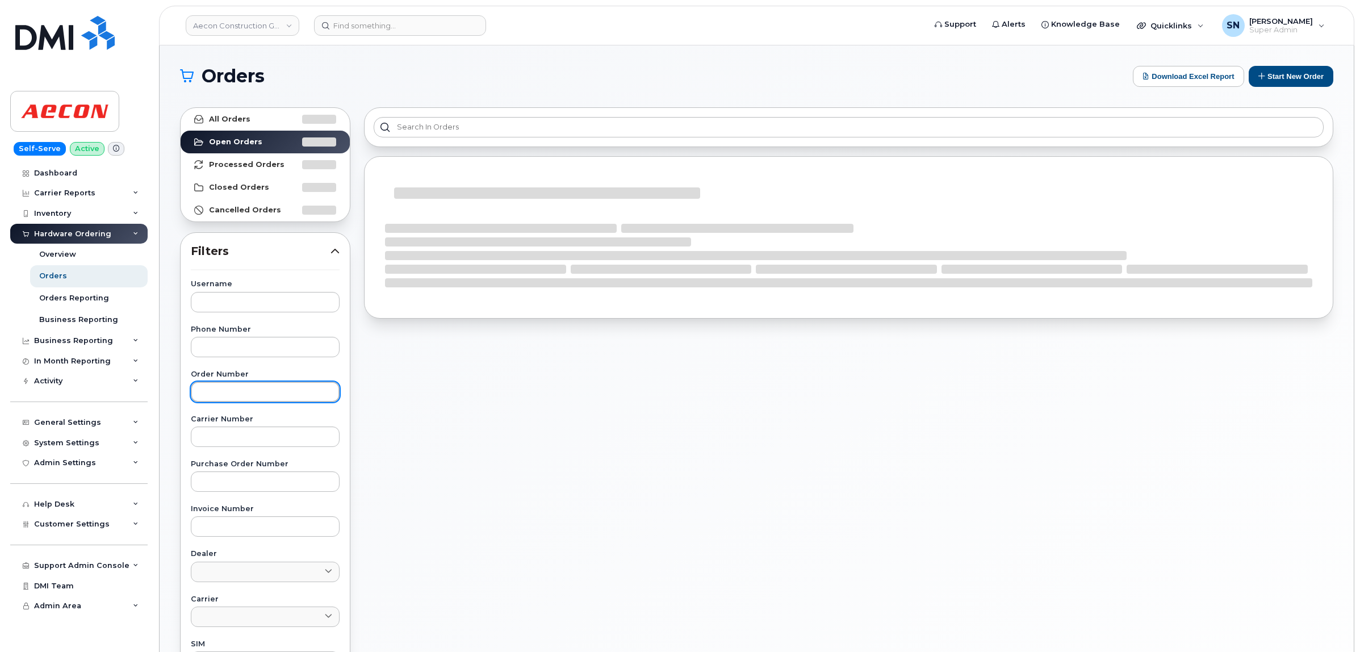
click at [279, 401] on input "text" at bounding box center [265, 392] width 149 height 20
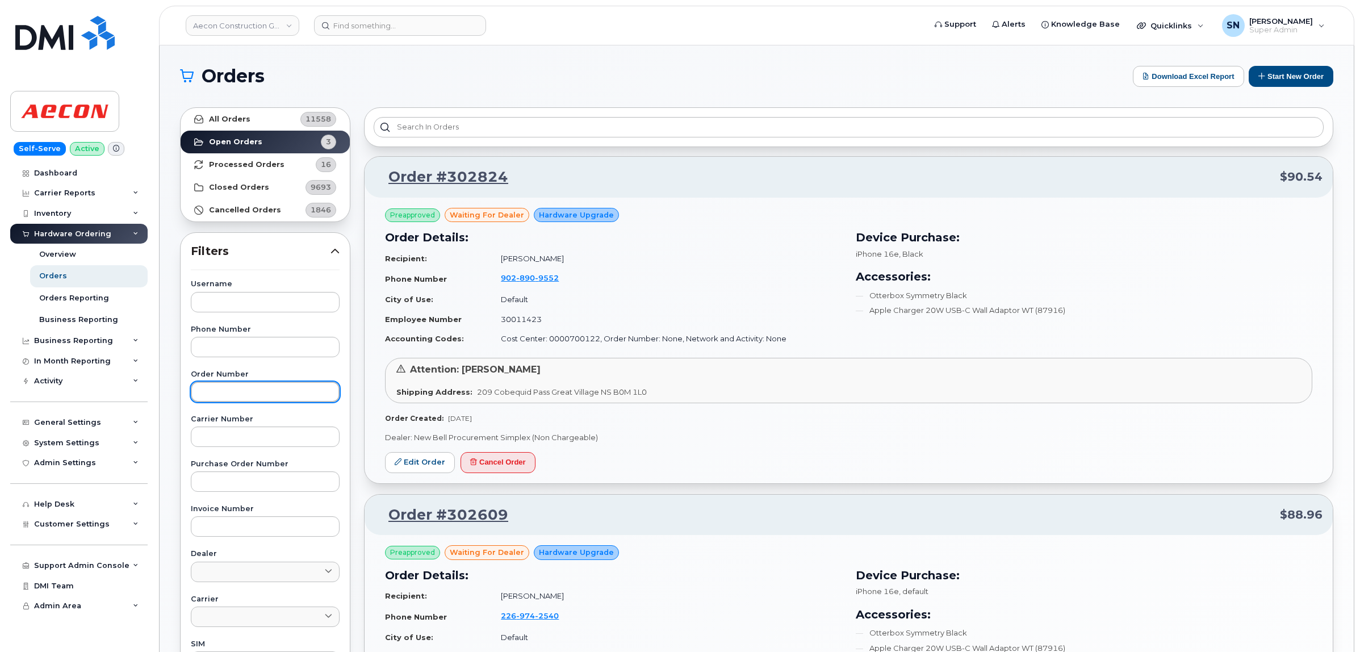
paste input "302527"
type input "302527"
click at [262, 118] on link "All Orders 11558" at bounding box center [265, 119] width 169 height 23
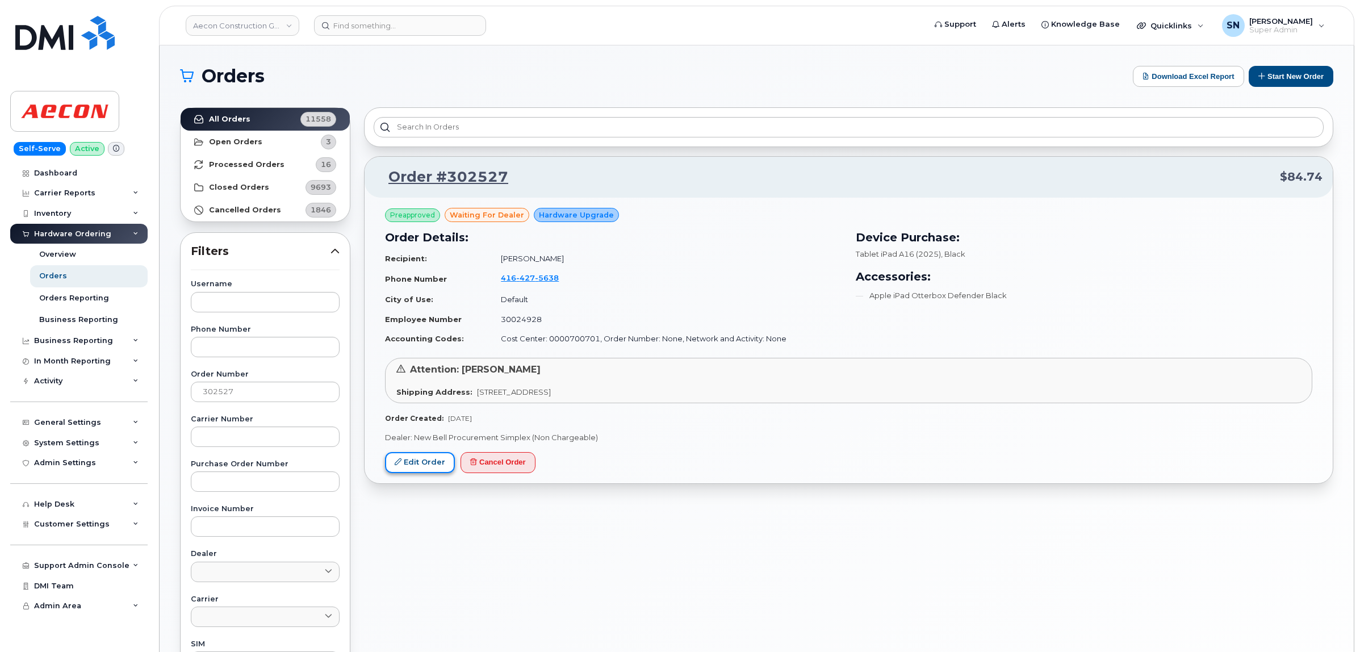
click at [416, 459] on link "Edit Order" at bounding box center [420, 462] width 70 height 21
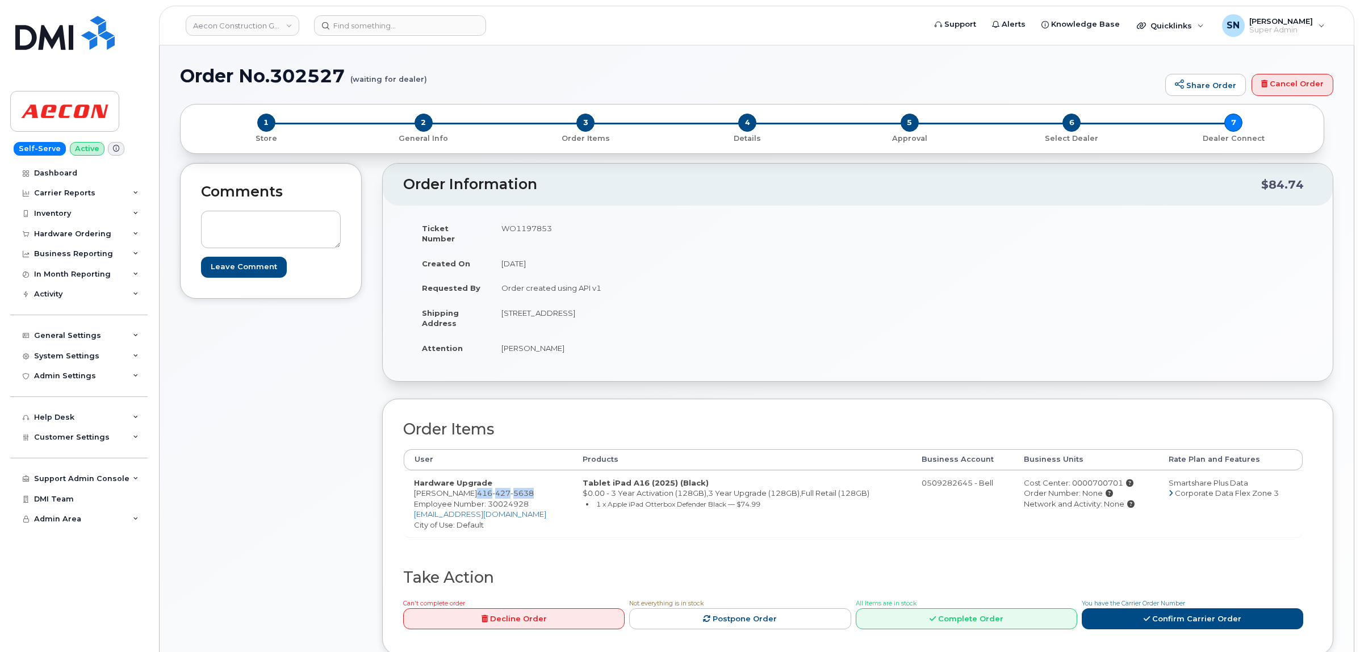
drag, startPoint x: 512, startPoint y: 480, endPoint x: 458, endPoint y: 485, distance: 54.2
click at [458, 485] on td "Hardware Upgrade [PERSON_NAME] [PHONE_NUMBER] Employee Number: 30024928 [EMAIL_…" at bounding box center [488, 503] width 169 height 67
copy span "[PHONE_NUMBER]"
click at [286, 387] on div "Comments Leave Comment" at bounding box center [271, 417] width 182 height 509
click at [291, 408] on div "Comments Leave Comment" at bounding box center [271, 417] width 182 height 509
